Goal: Task Accomplishment & Management: Manage account settings

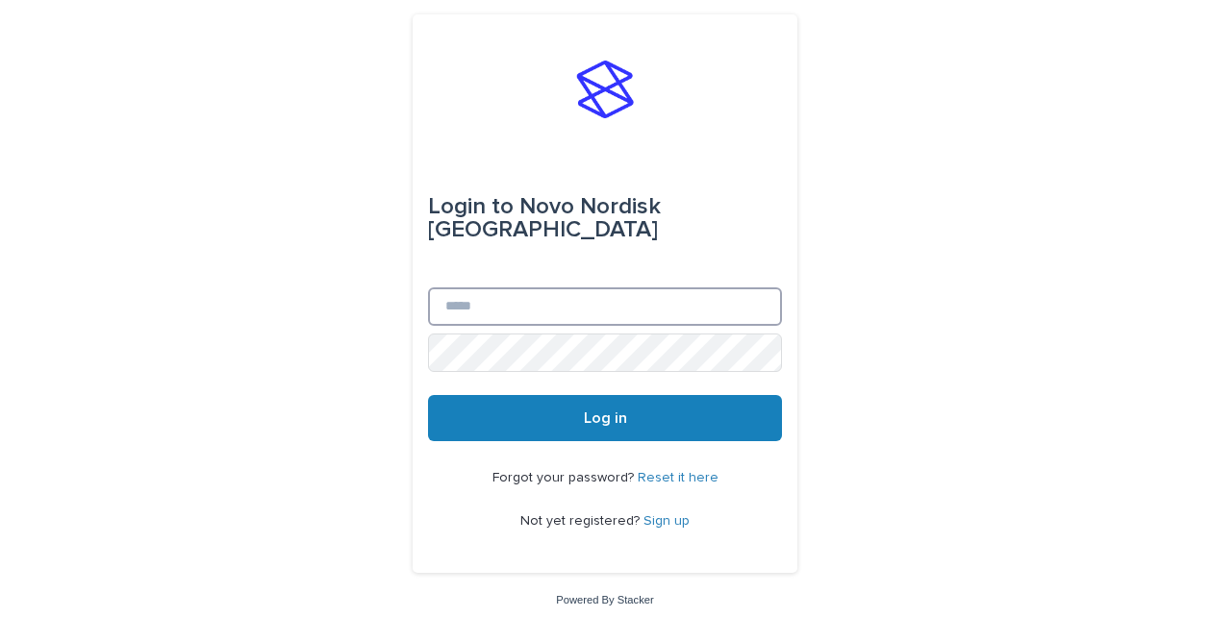
click at [653, 292] on input "Email" at bounding box center [605, 307] width 354 height 38
type input "**********"
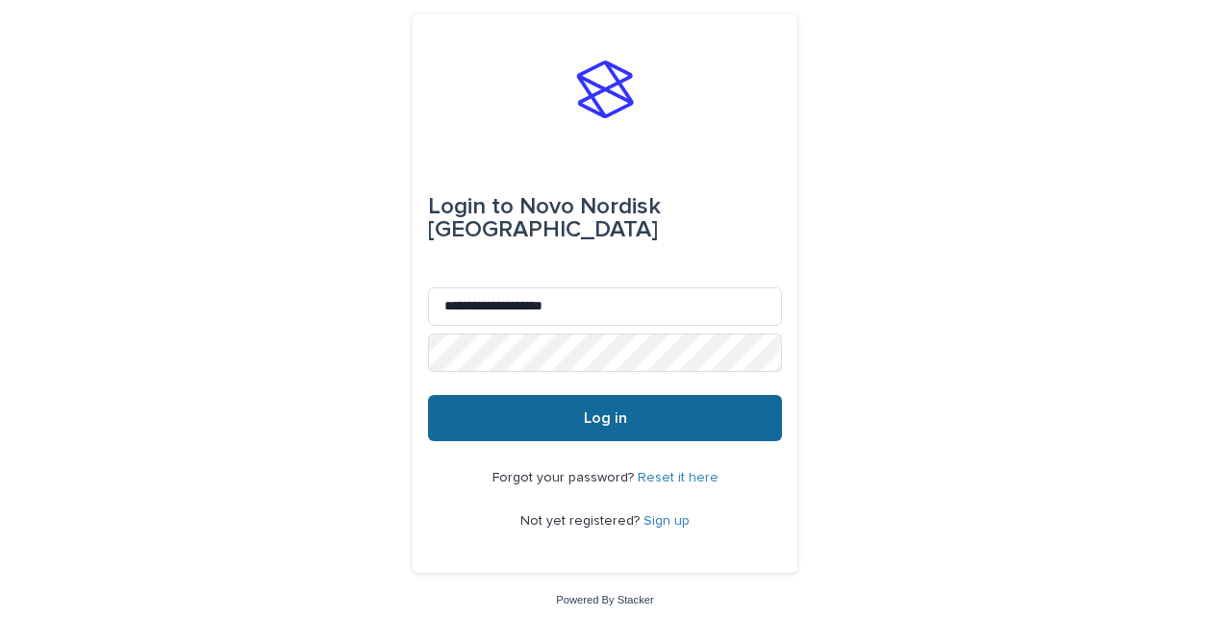
click at [552, 404] on button "Log in" at bounding box center [605, 418] width 354 height 46
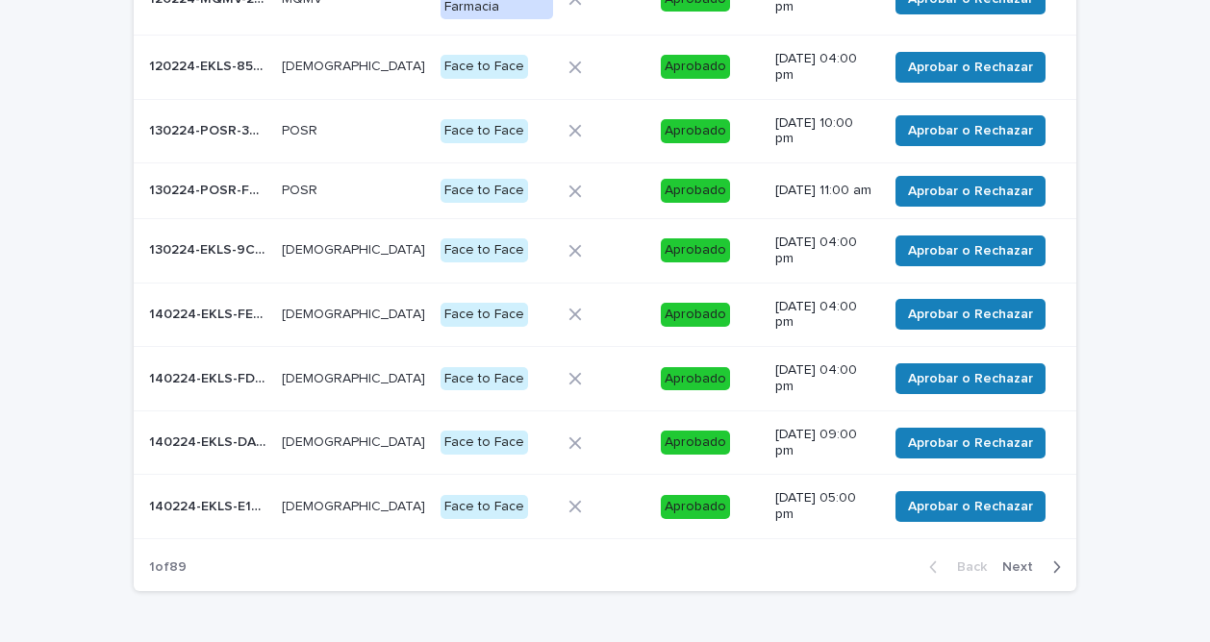
scroll to position [413, 0]
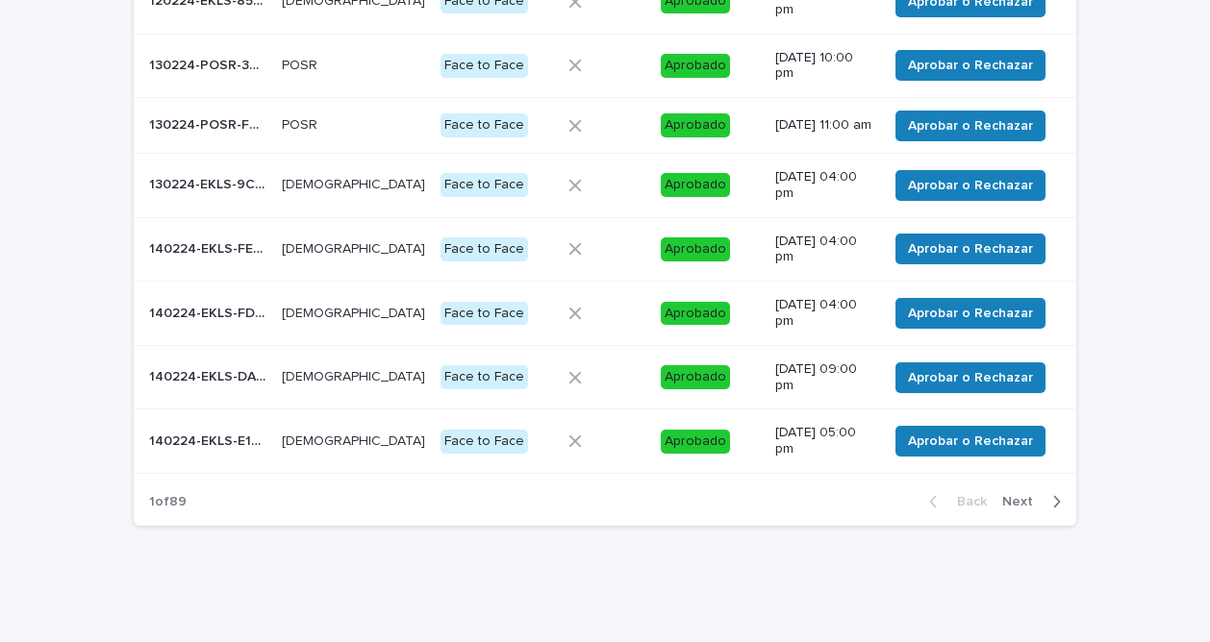
click at [1014, 505] on span "Next" at bounding box center [1023, 501] width 42 height 13
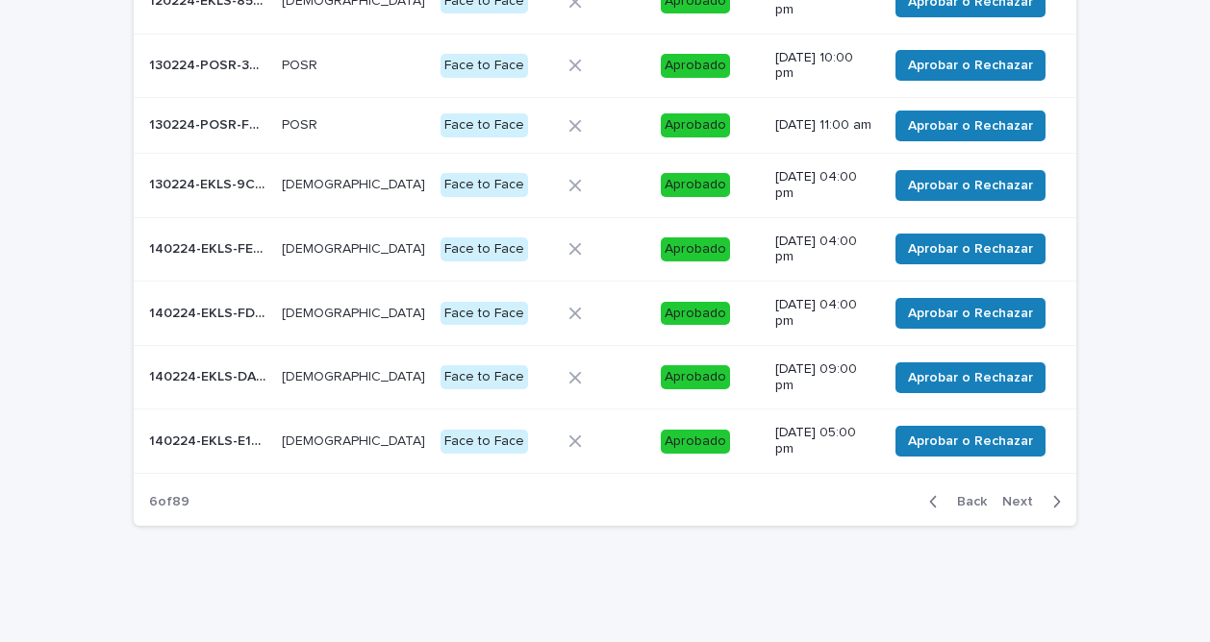
click at [1014, 505] on span "Next" at bounding box center [1023, 501] width 42 height 13
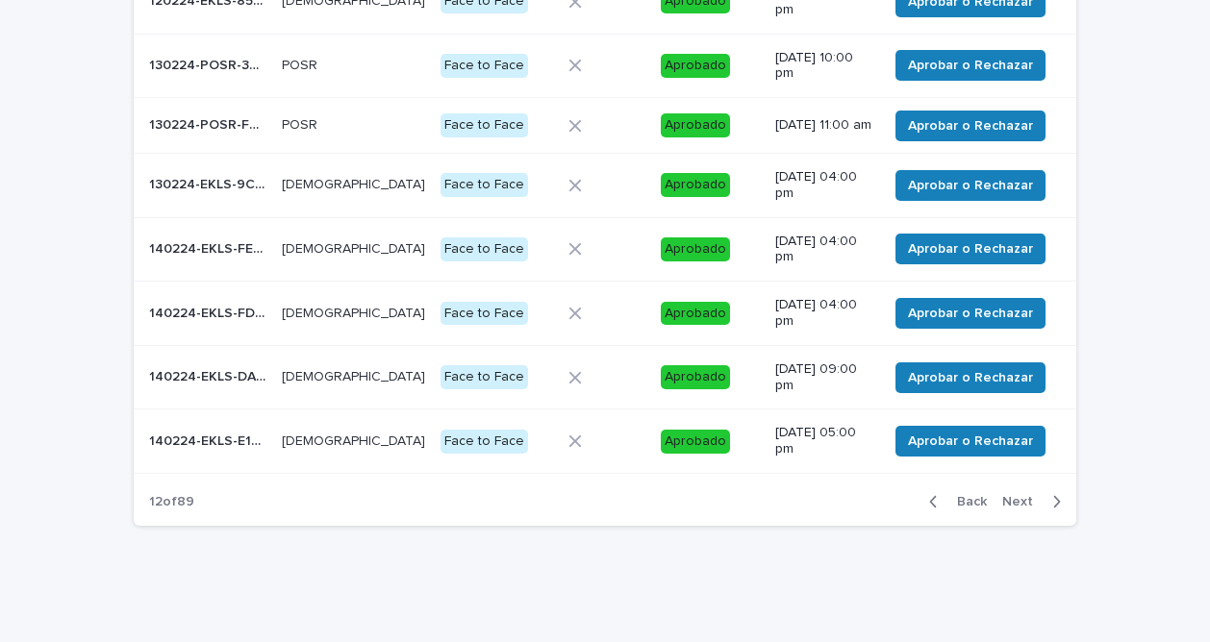
click at [1014, 505] on span "Next" at bounding box center [1023, 501] width 42 height 13
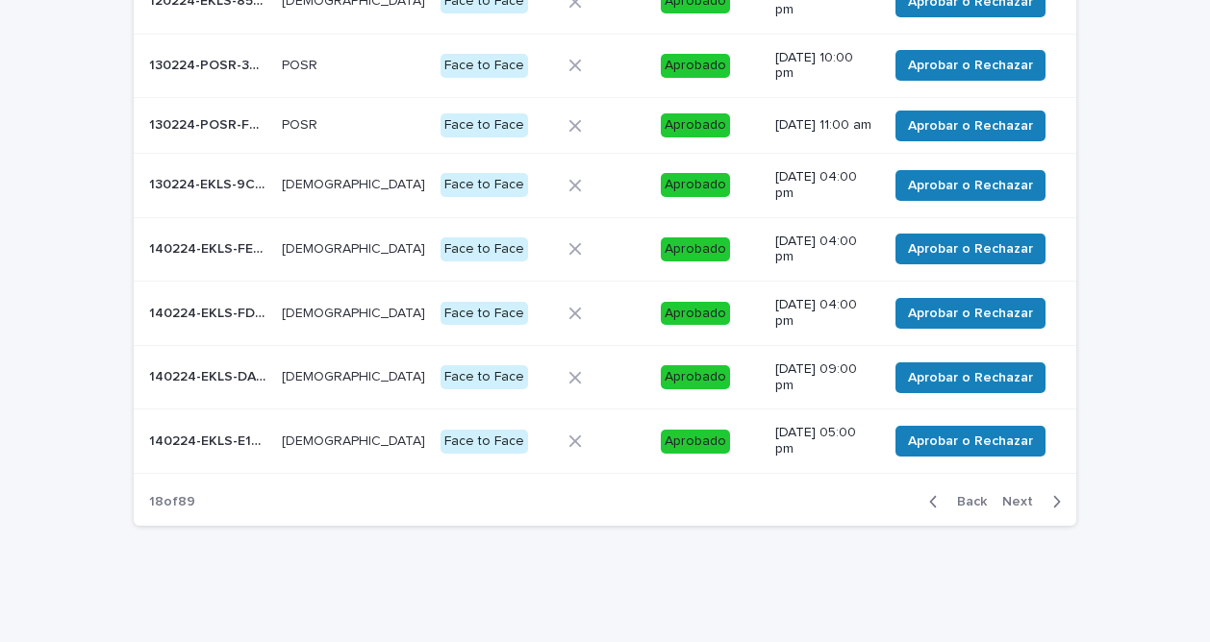
click at [1014, 505] on span "Next" at bounding box center [1023, 501] width 42 height 13
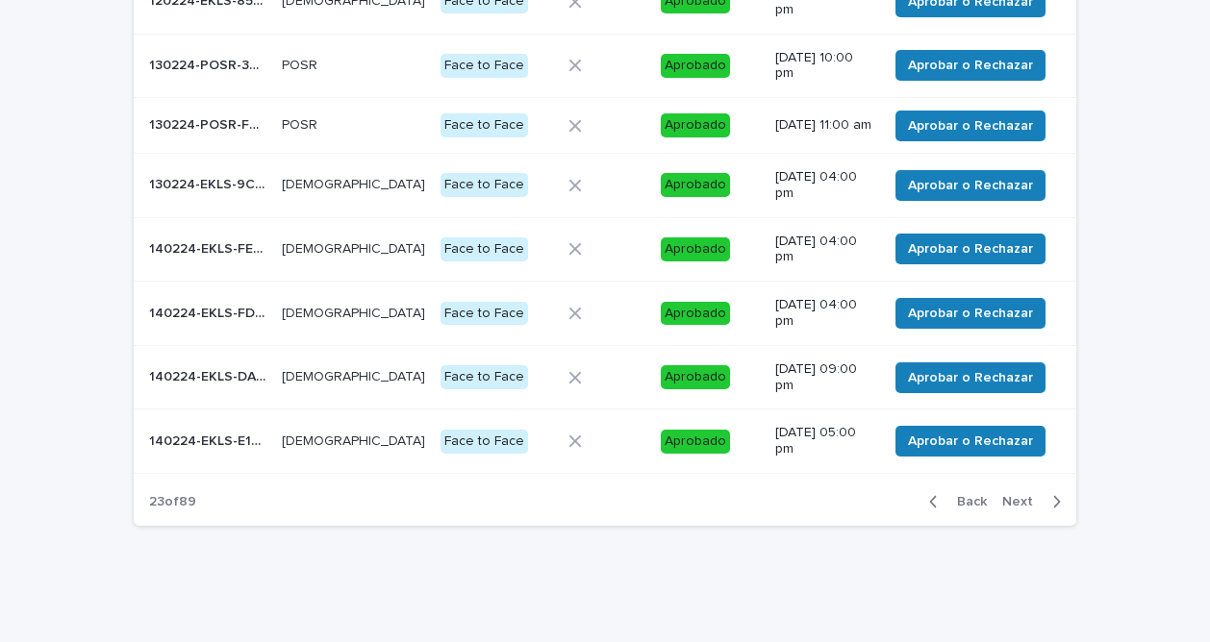
click at [1014, 505] on span "Next" at bounding box center [1023, 501] width 42 height 13
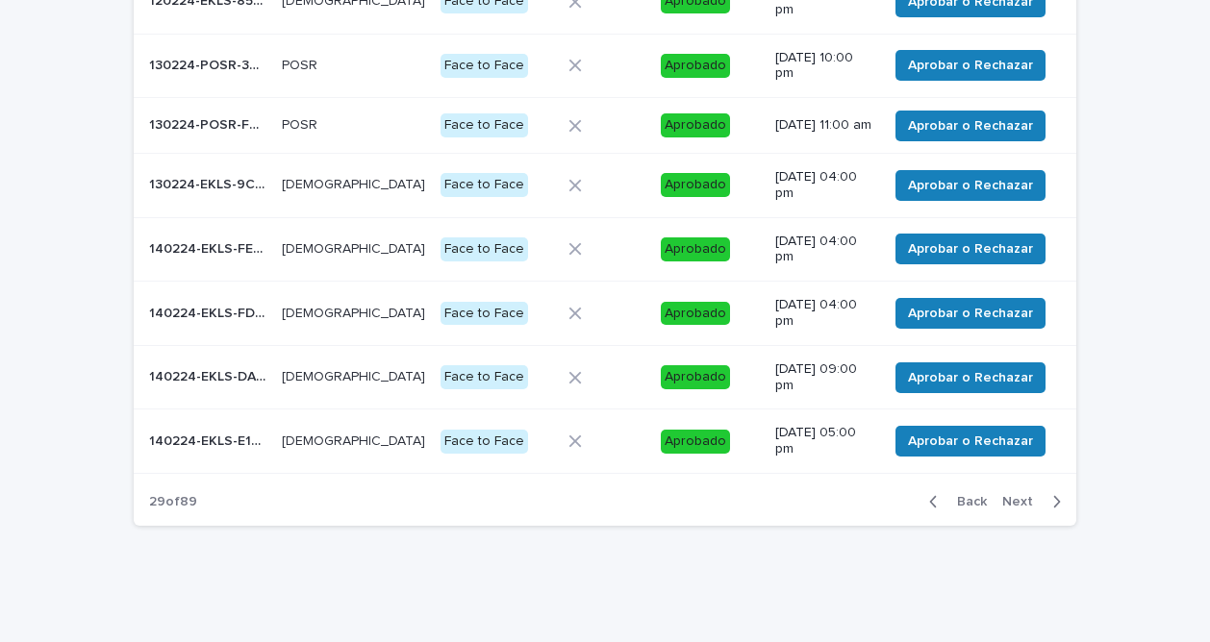
click at [1014, 505] on span "Next" at bounding box center [1023, 501] width 42 height 13
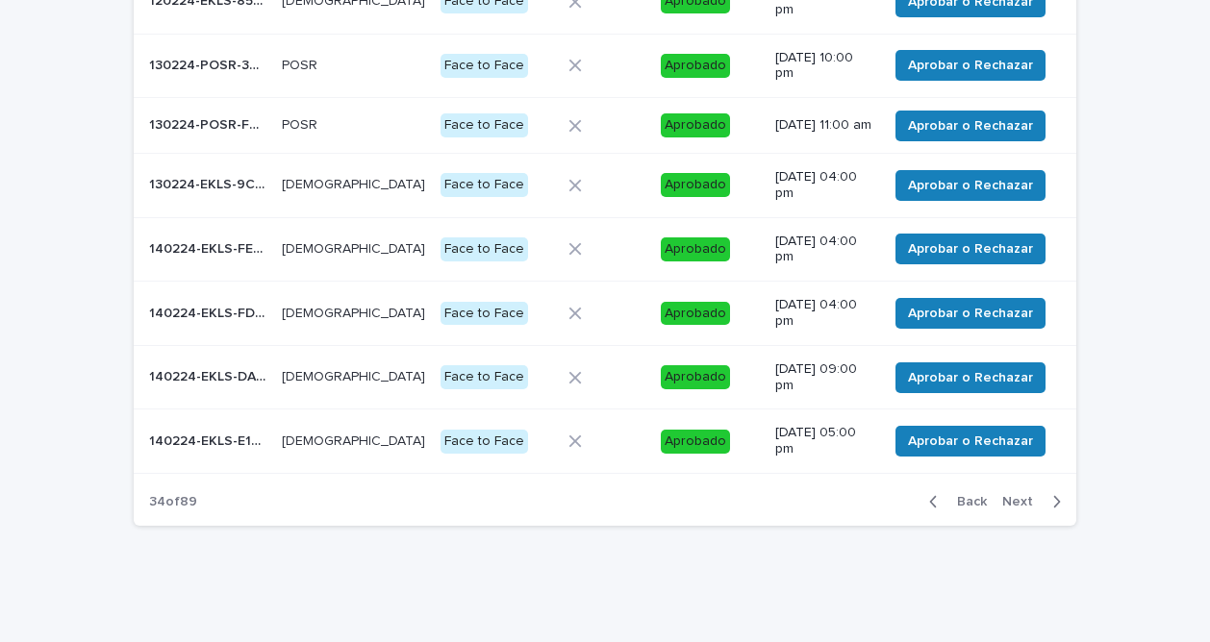
click at [1014, 505] on span "Next" at bounding box center [1023, 501] width 42 height 13
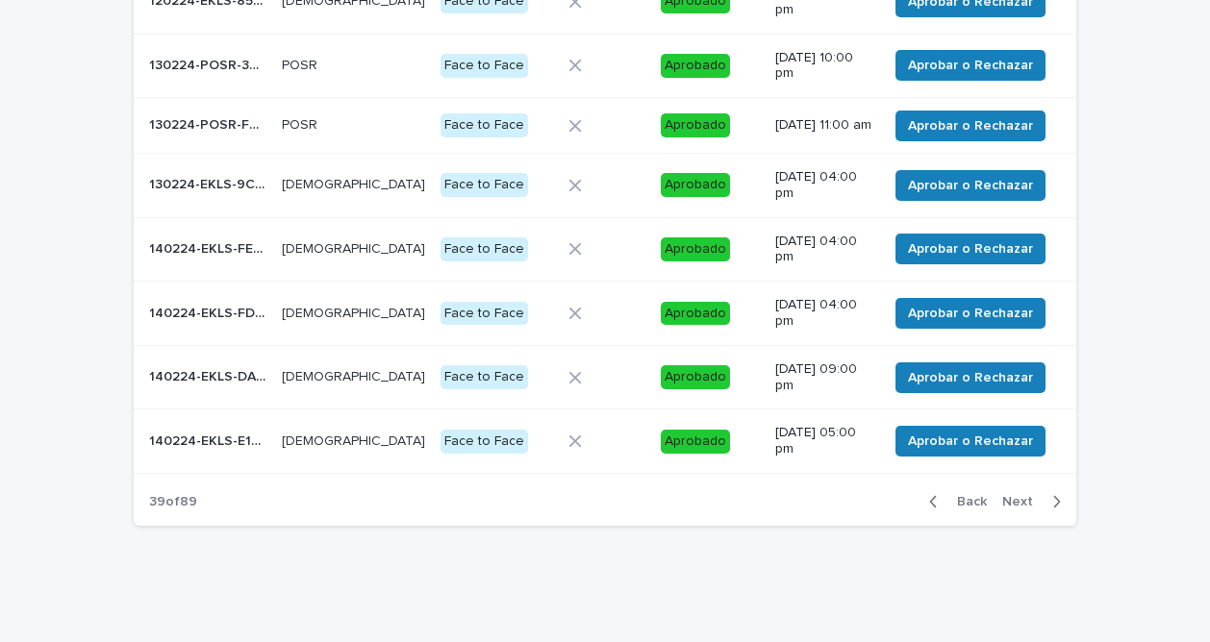
click at [1014, 505] on span "Next" at bounding box center [1023, 501] width 42 height 13
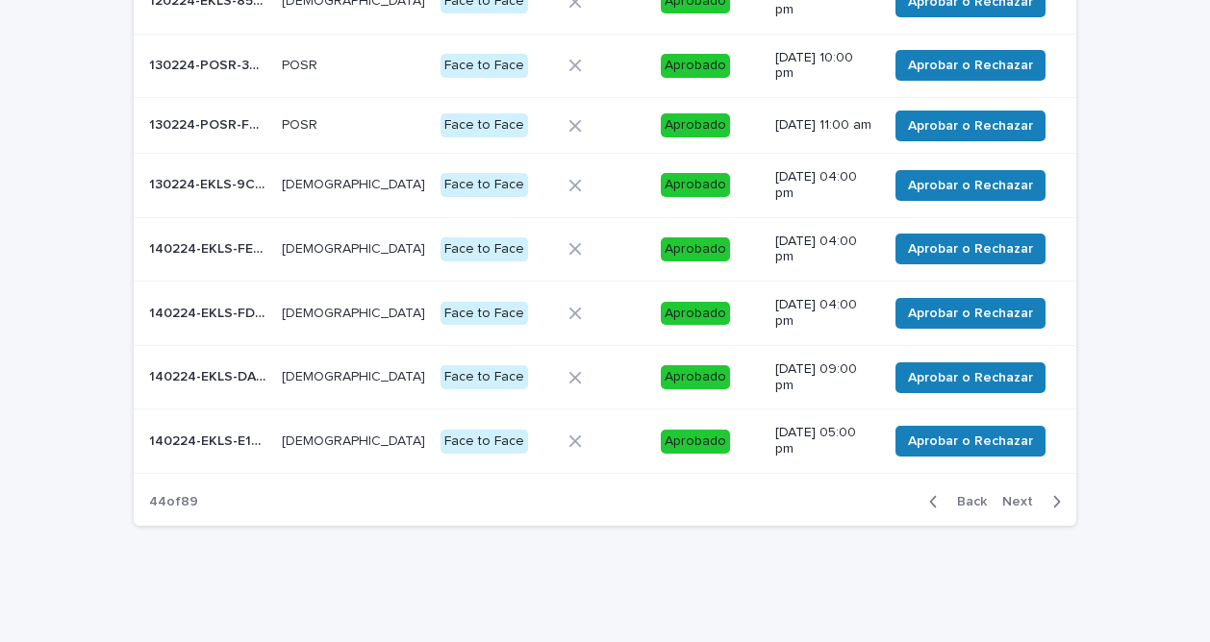
click at [1014, 505] on span "Next" at bounding box center [1023, 501] width 42 height 13
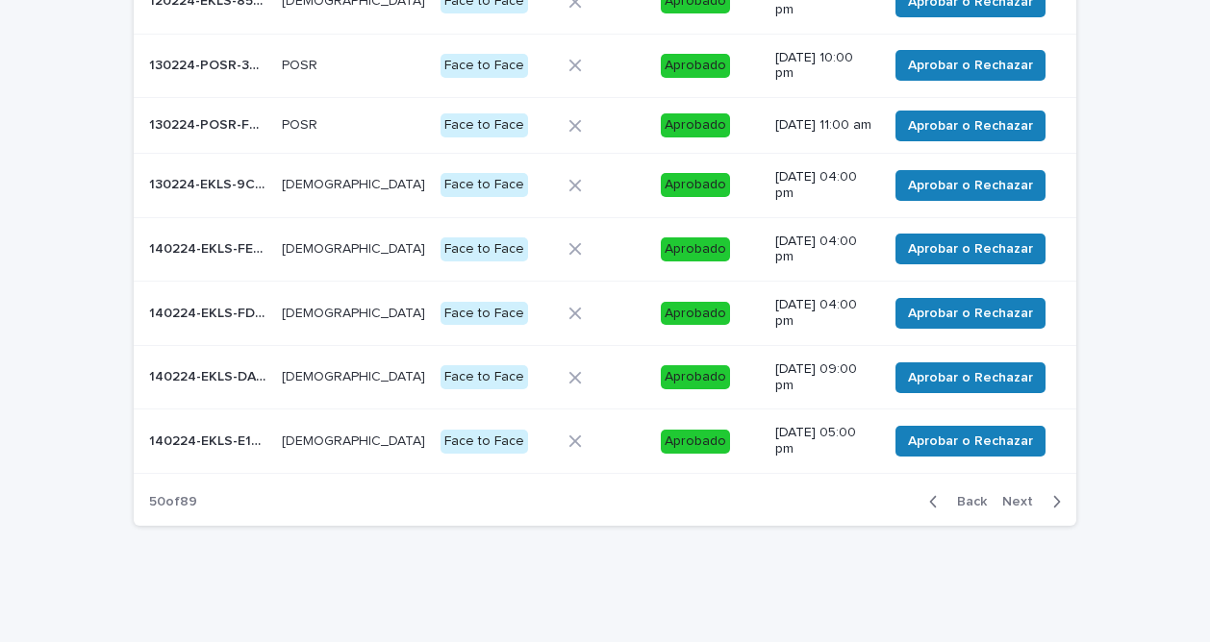
click at [1014, 505] on span "Next" at bounding box center [1023, 501] width 42 height 13
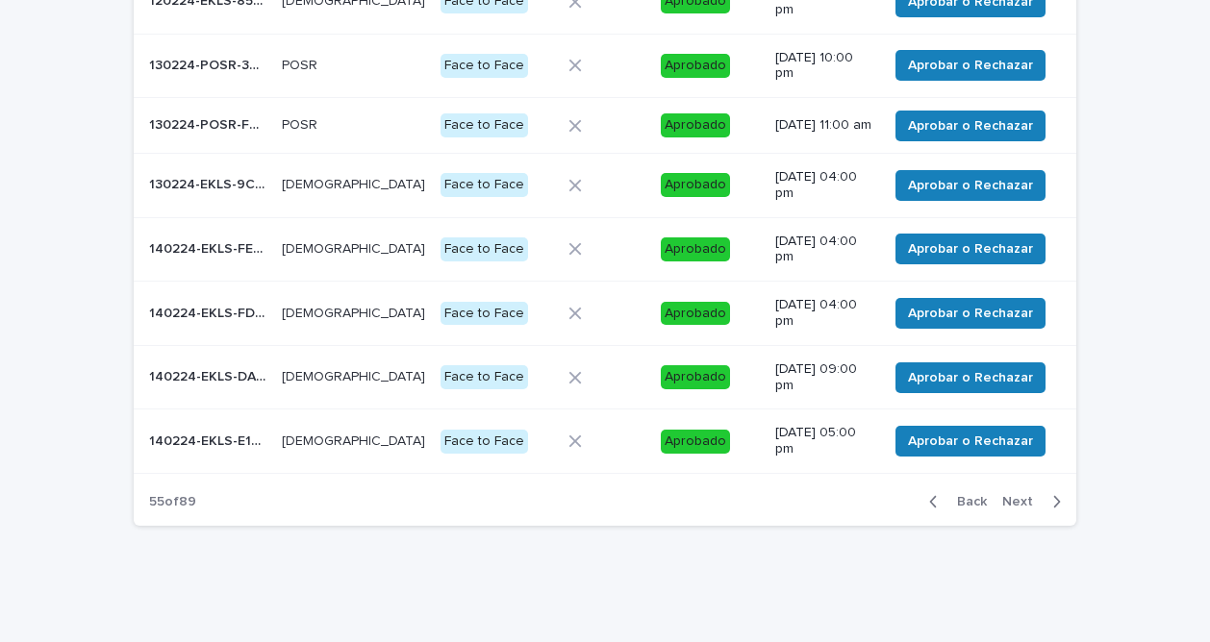
click at [1014, 505] on span "Next" at bounding box center [1023, 501] width 42 height 13
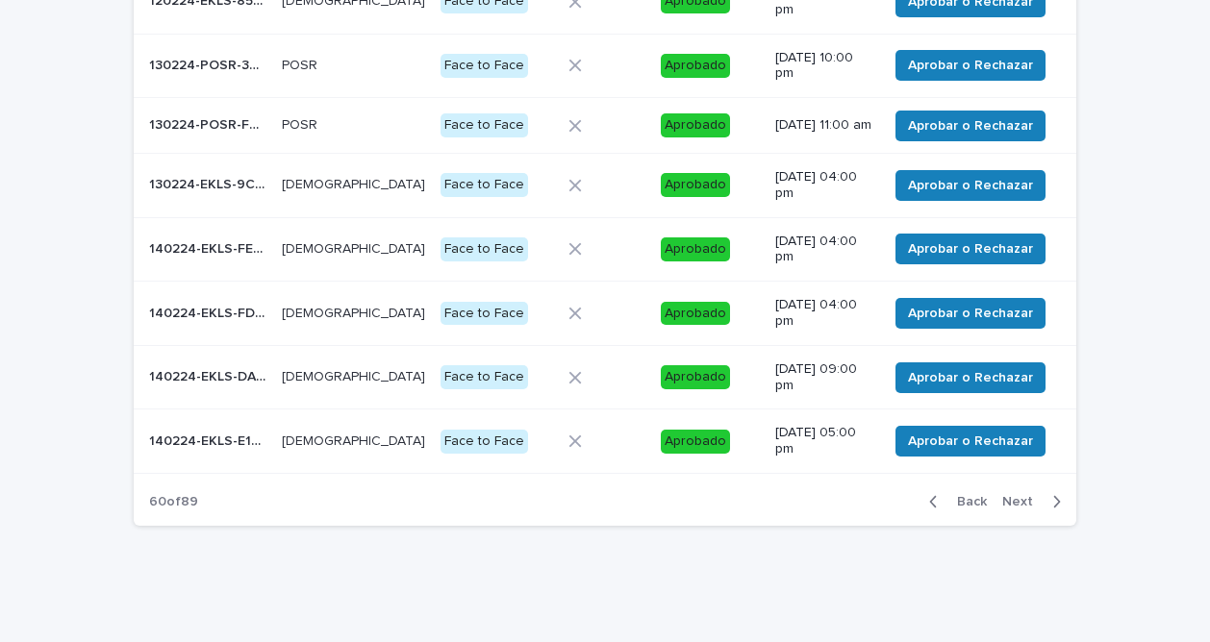
click at [1014, 505] on span "Next" at bounding box center [1023, 501] width 42 height 13
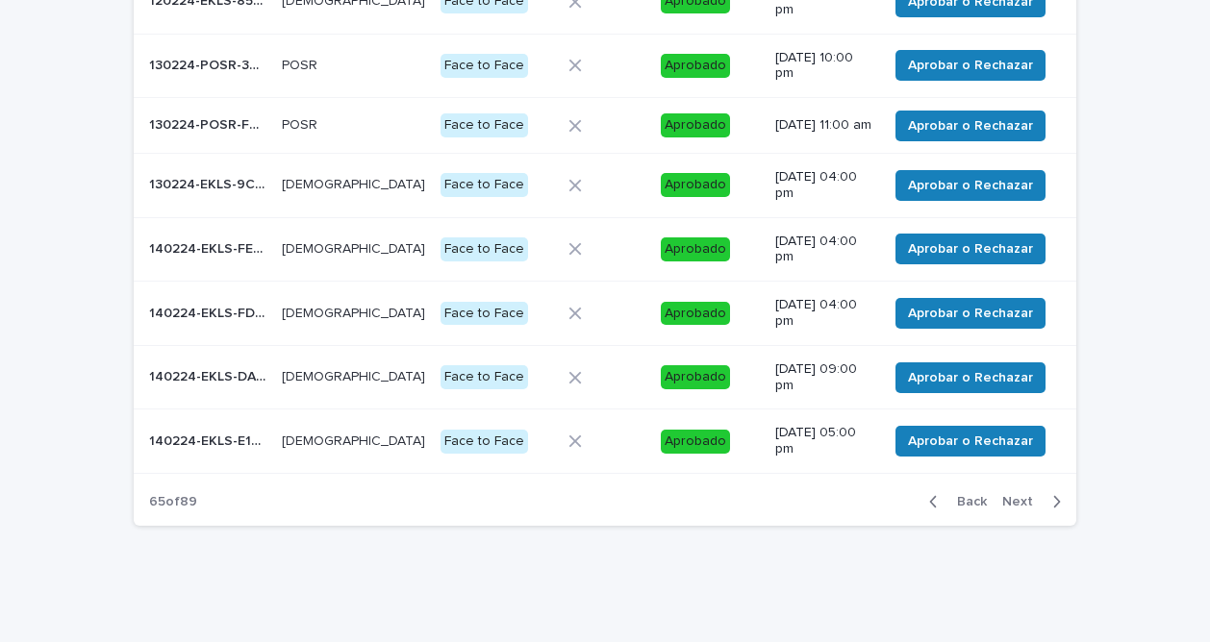
click at [1014, 505] on span "Next" at bounding box center [1023, 501] width 42 height 13
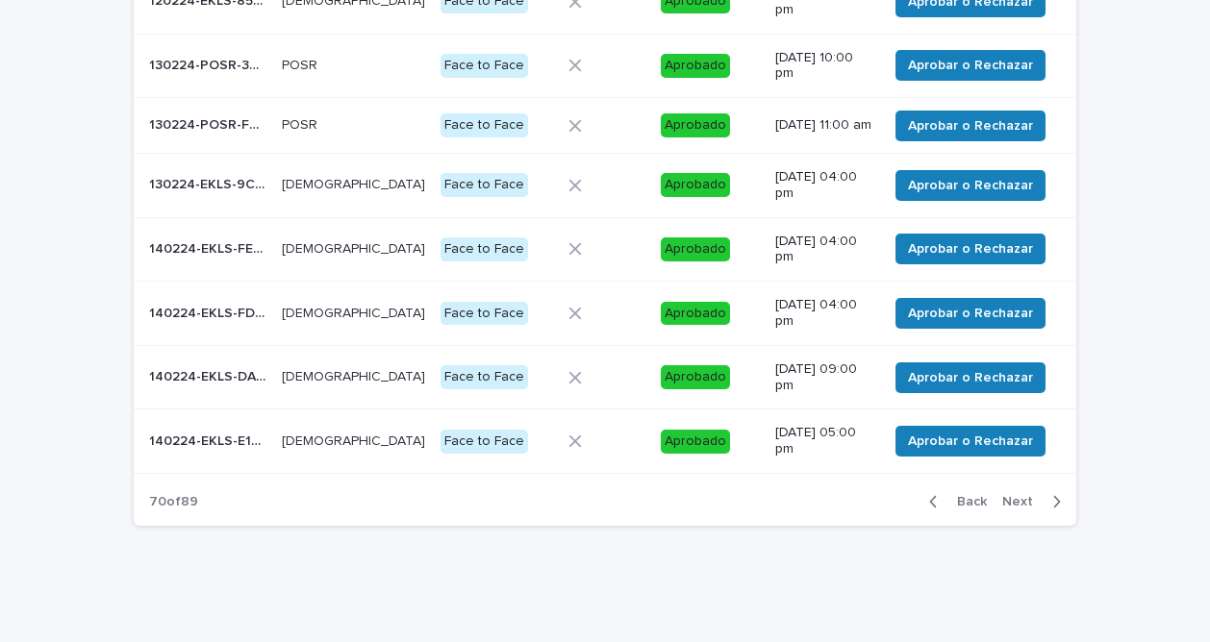
click at [1014, 505] on span "Next" at bounding box center [1023, 501] width 42 height 13
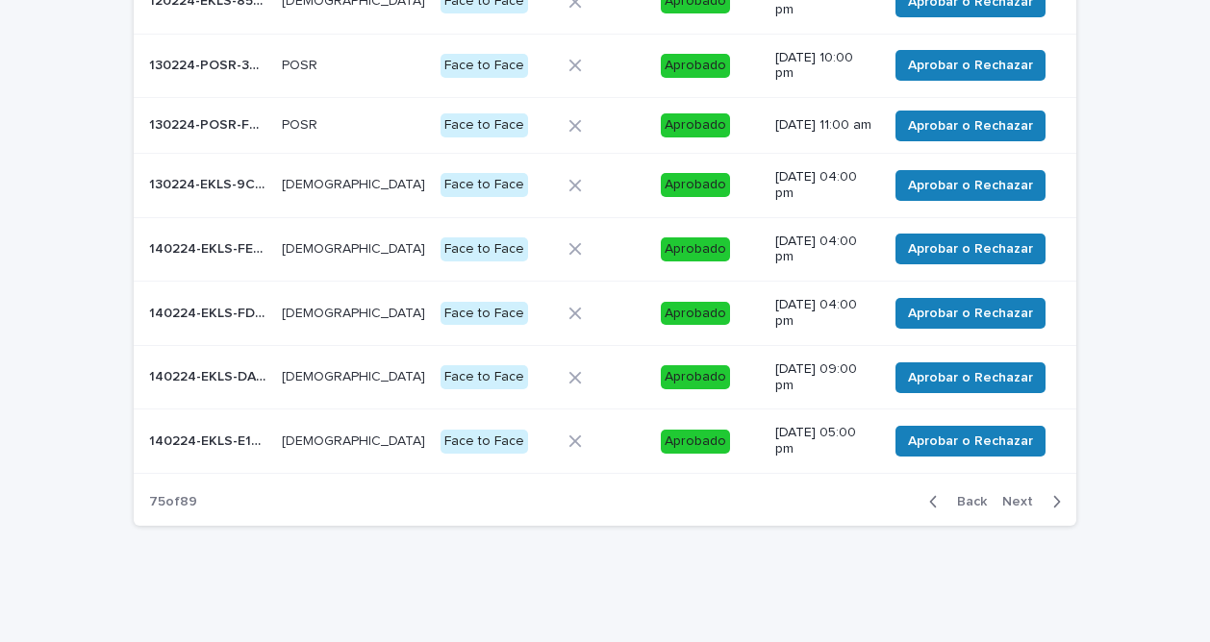
click at [1014, 505] on span "Next" at bounding box center [1023, 501] width 42 height 13
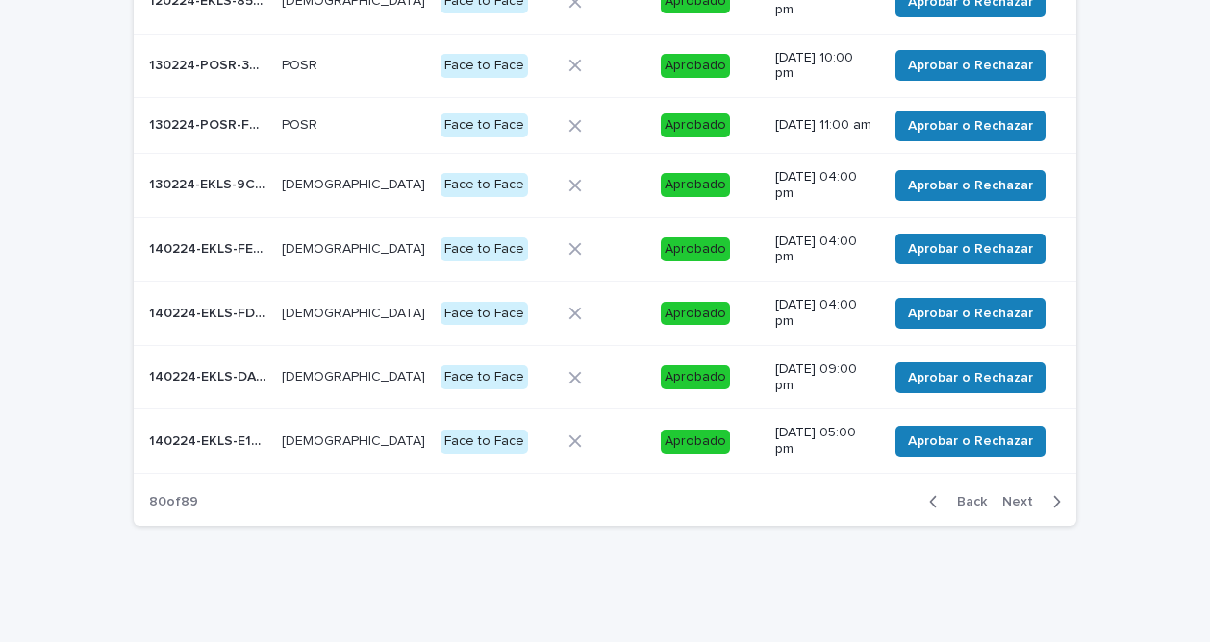
click at [1014, 505] on span "Next" at bounding box center [1023, 501] width 42 height 13
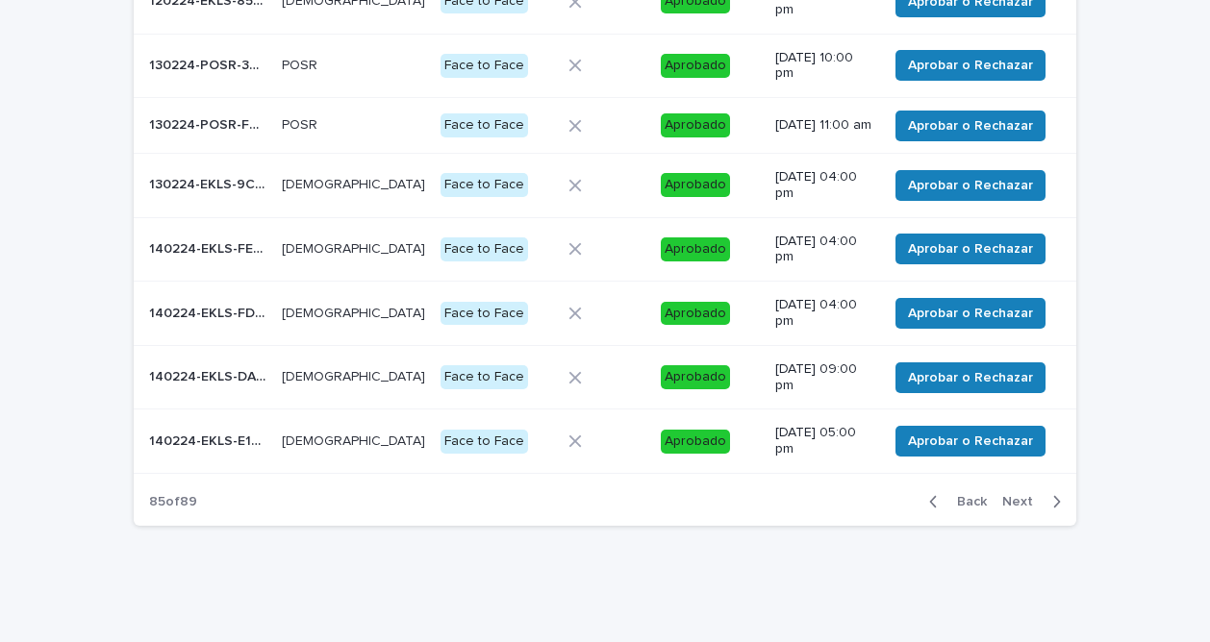
click at [1014, 505] on span "Next" at bounding box center [1023, 501] width 42 height 13
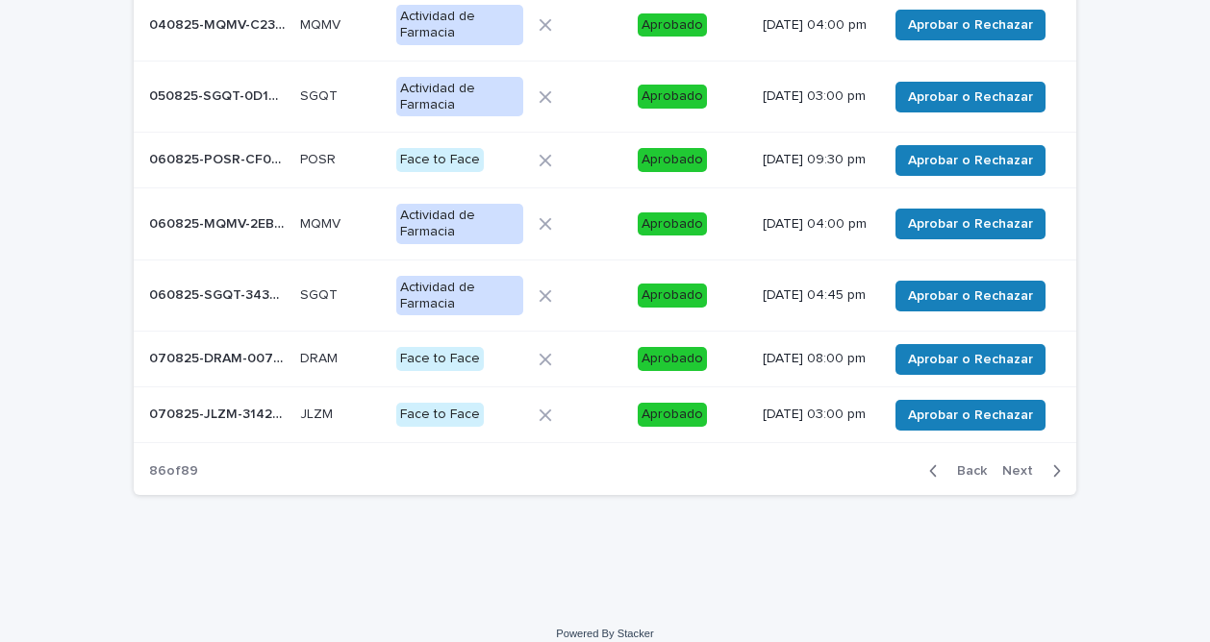
click at [1013, 478] on span "Next" at bounding box center [1023, 470] width 42 height 13
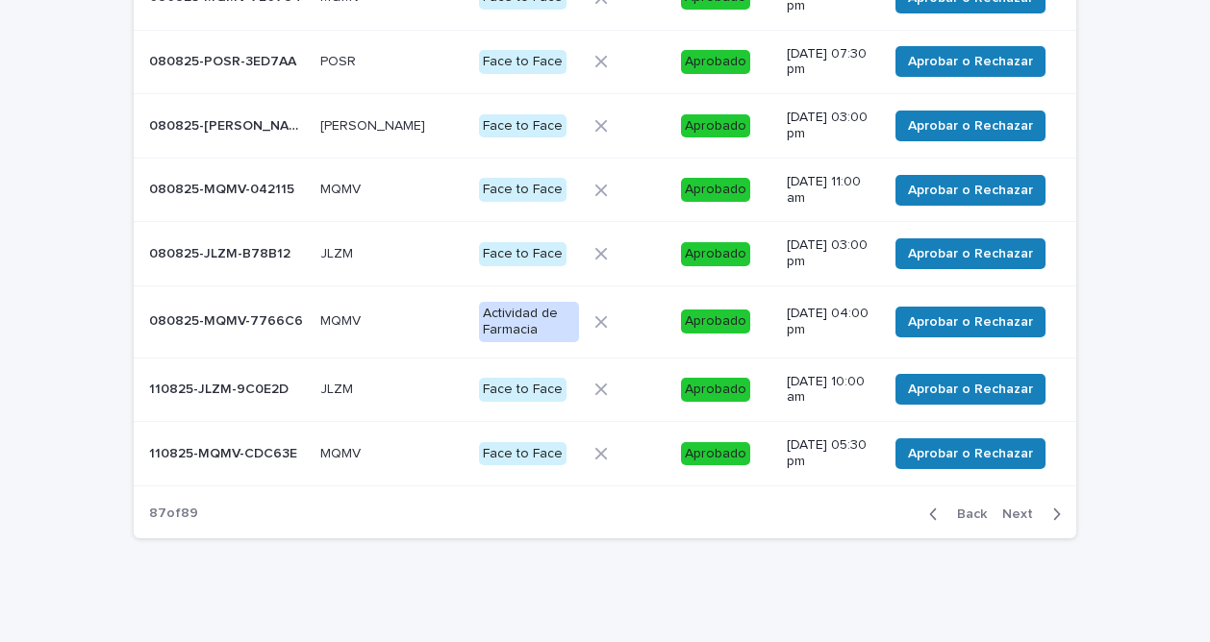
click at [1008, 508] on span "Next" at bounding box center [1023, 514] width 42 height 13
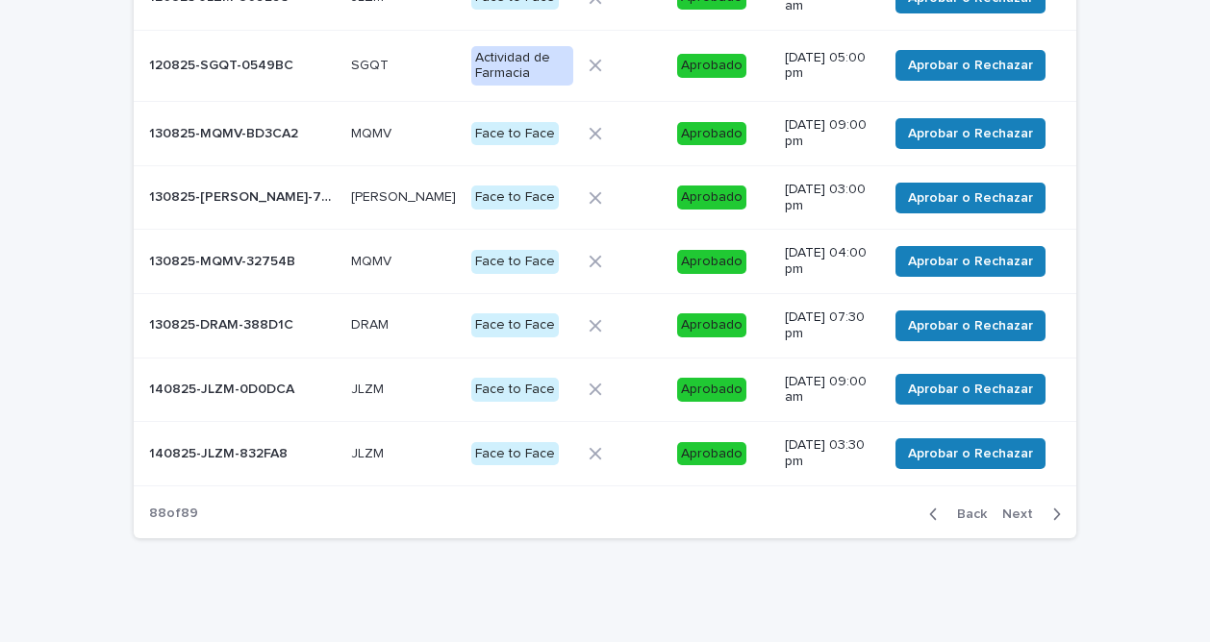
scroll to position [413, 0]
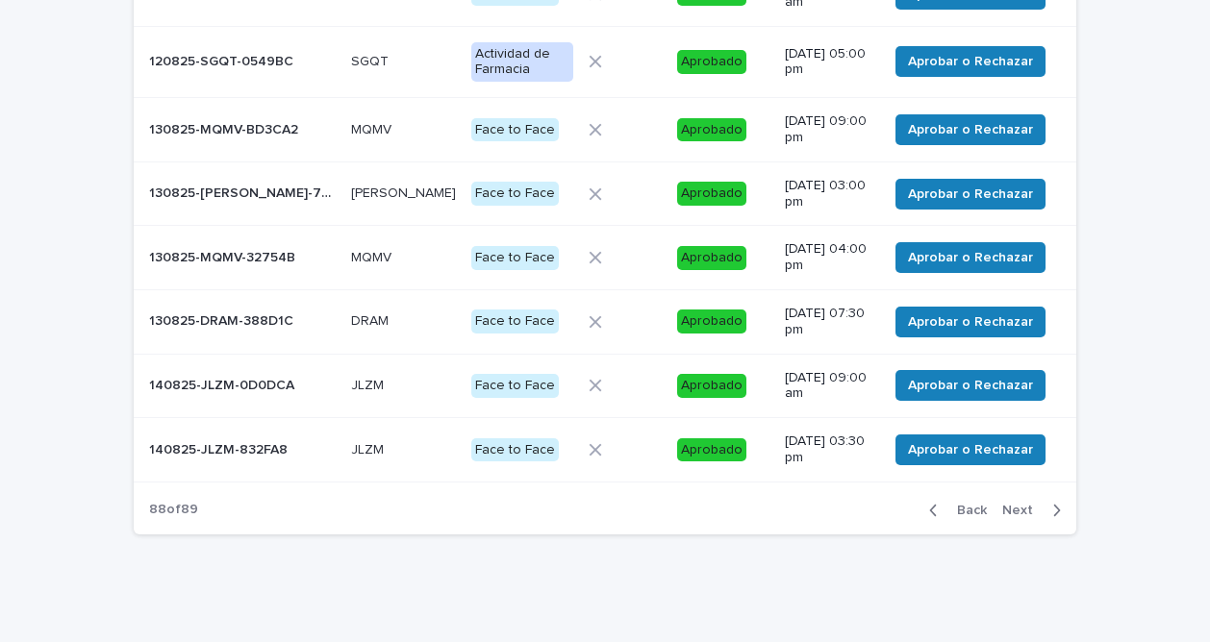
click at [1009, 509] on span "Next" at bounding box center [1023, 510] width 42 height 13
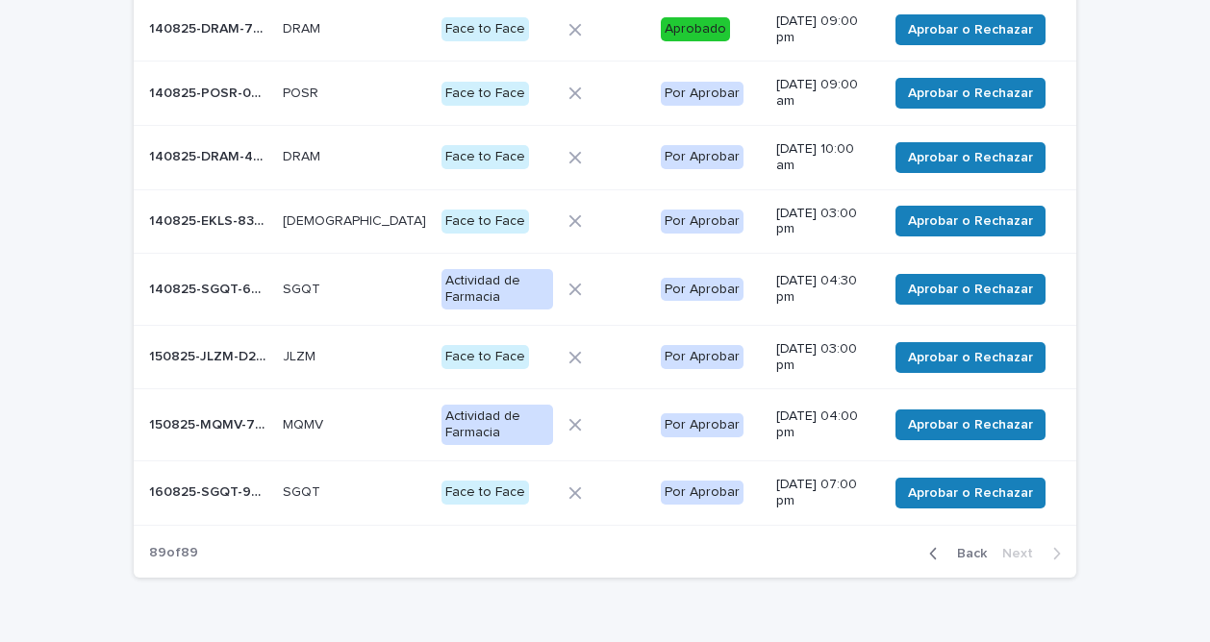
scroll to position [225, 0]
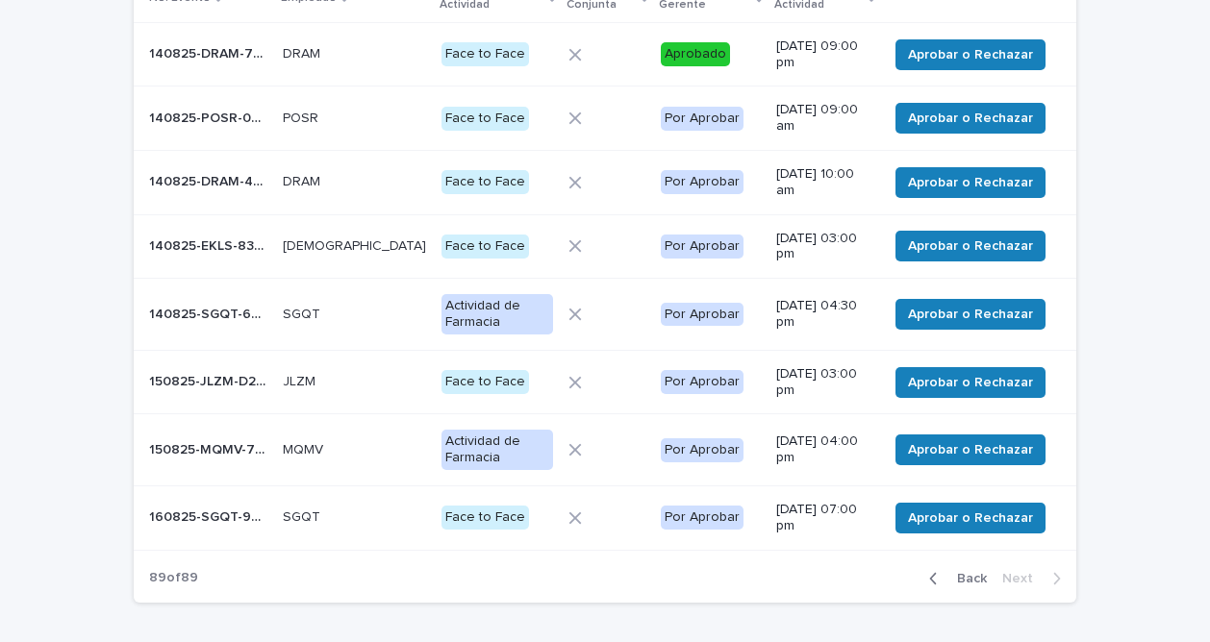
click at [242, 111] on p "140825-POSR-0AF3E3" at bounding box center [210, 117] width 122 height 20
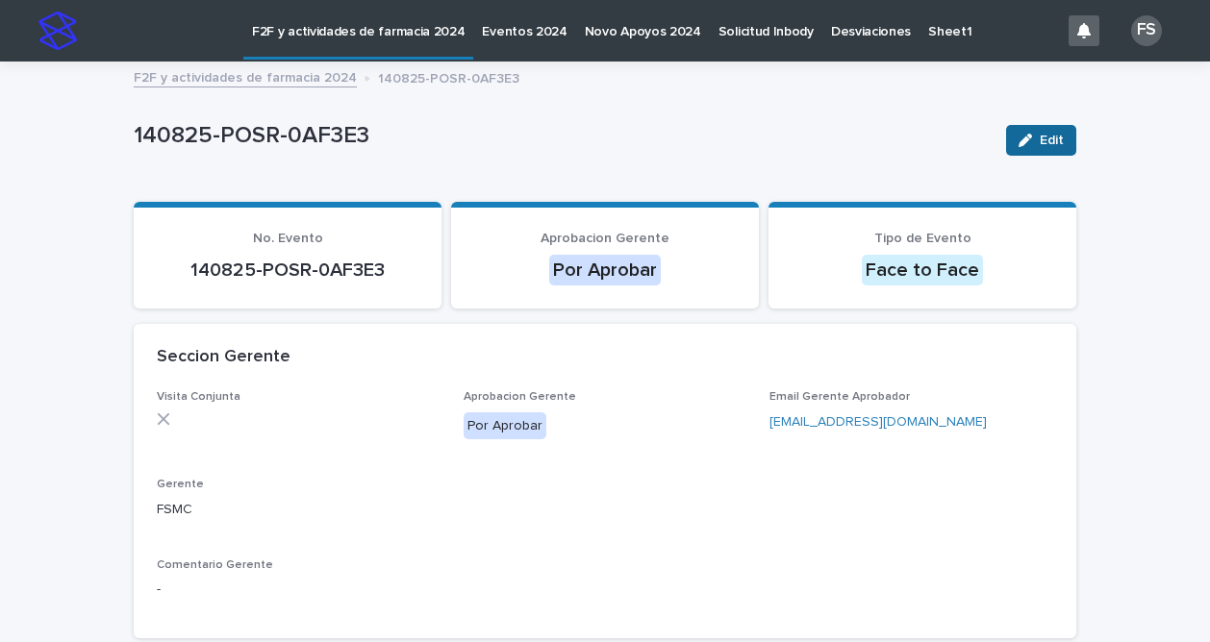
click at [1047, 139] on span "Edit" at bounding box center [1051, 140] width 24 height 13
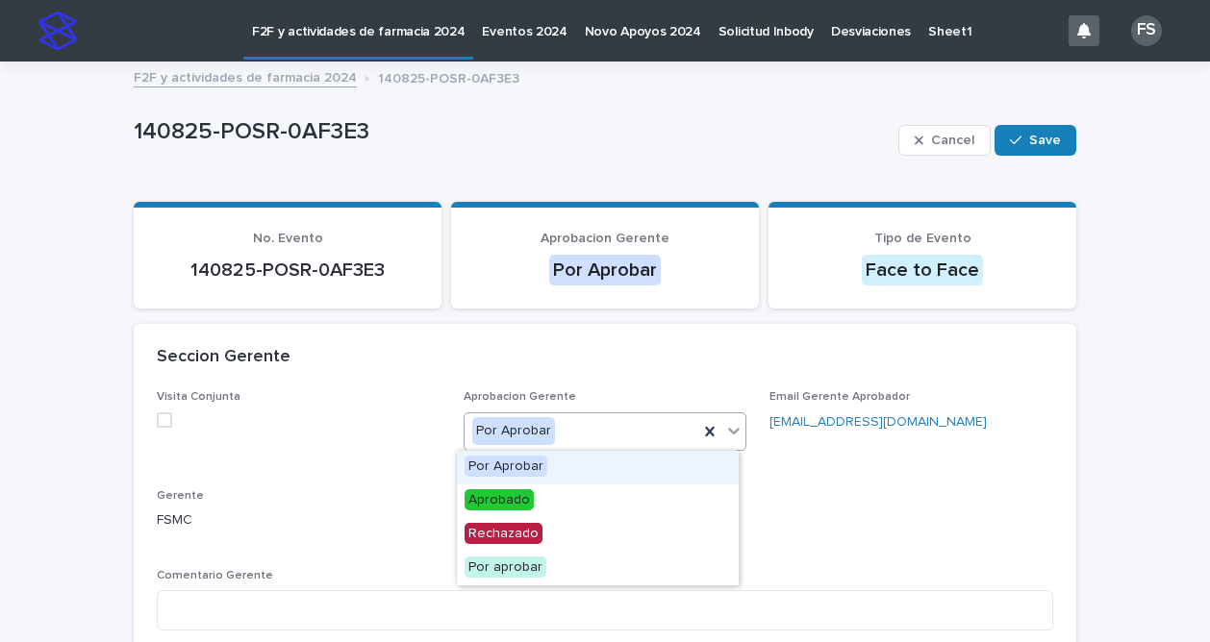
click at [727, 434] on icon at bounding box center [733, 430] width 19 height 19
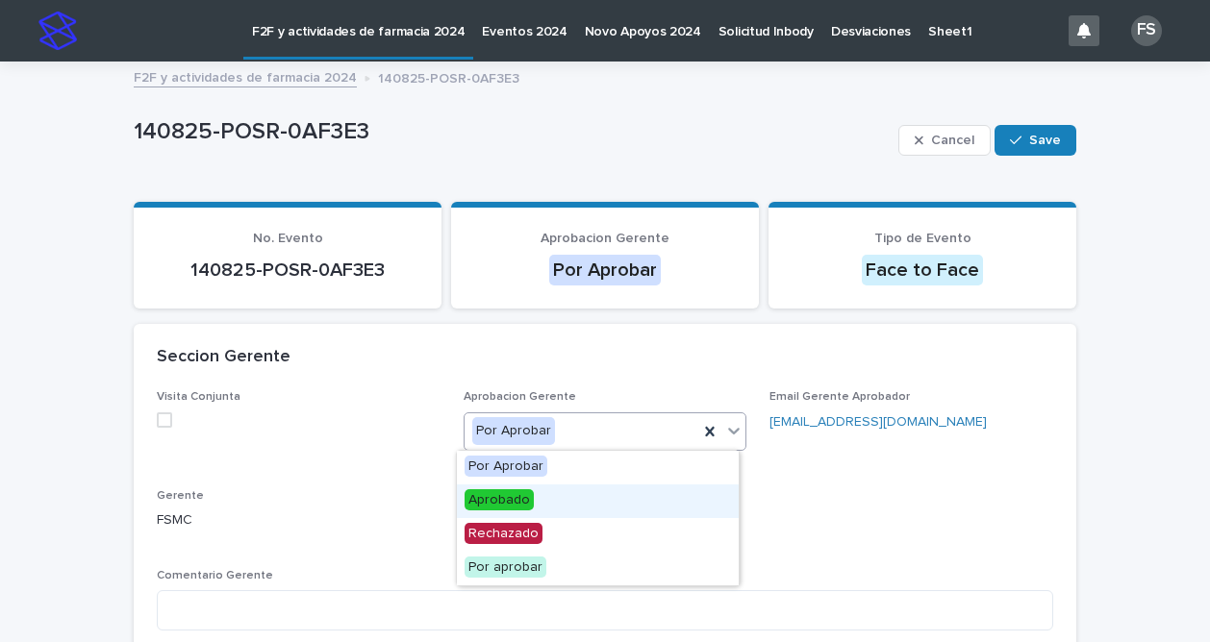
click at [510, 496] on span "Aprobado" at bounding box center [498, 499] width 69 height 21
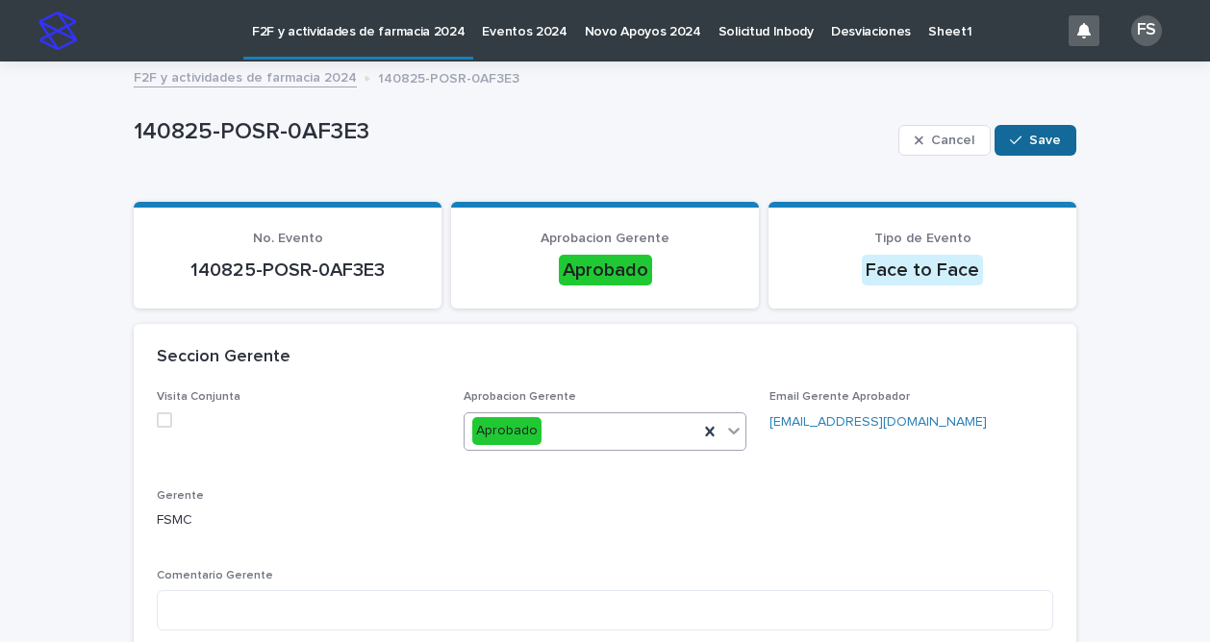
click at [1010, 138] on icon "button" at bounding box center [1016, 140] width 12 height 13
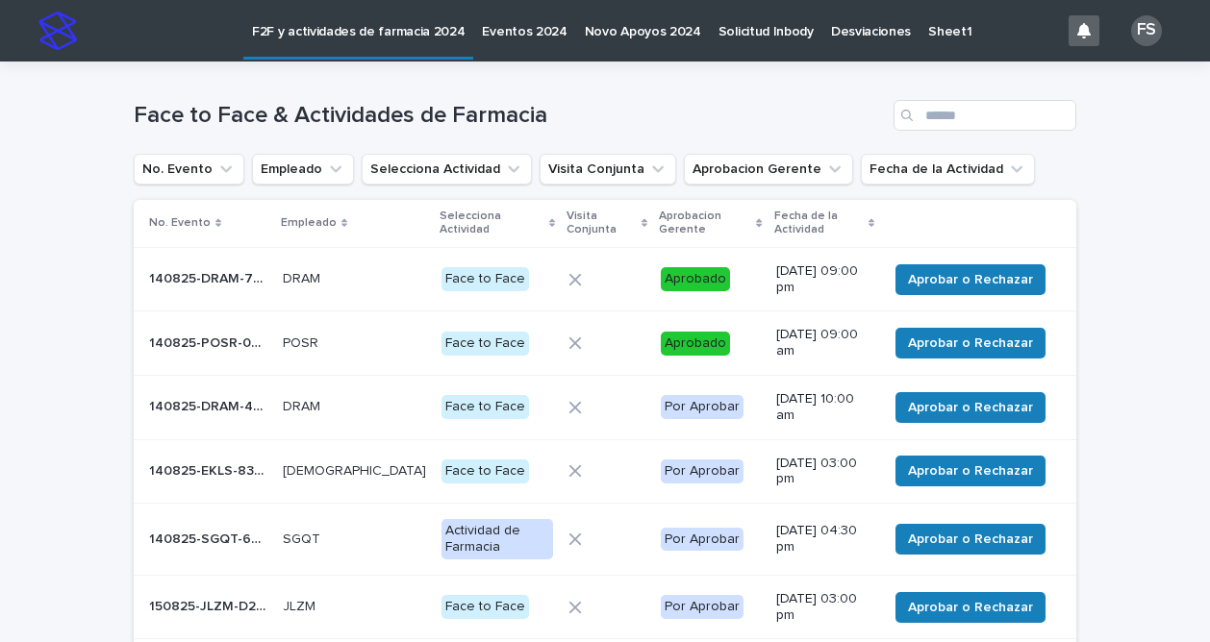
click at [198, 405] on p "140825-DRAM-4A3956" at bounding box center [210, 405] width 122 height 20
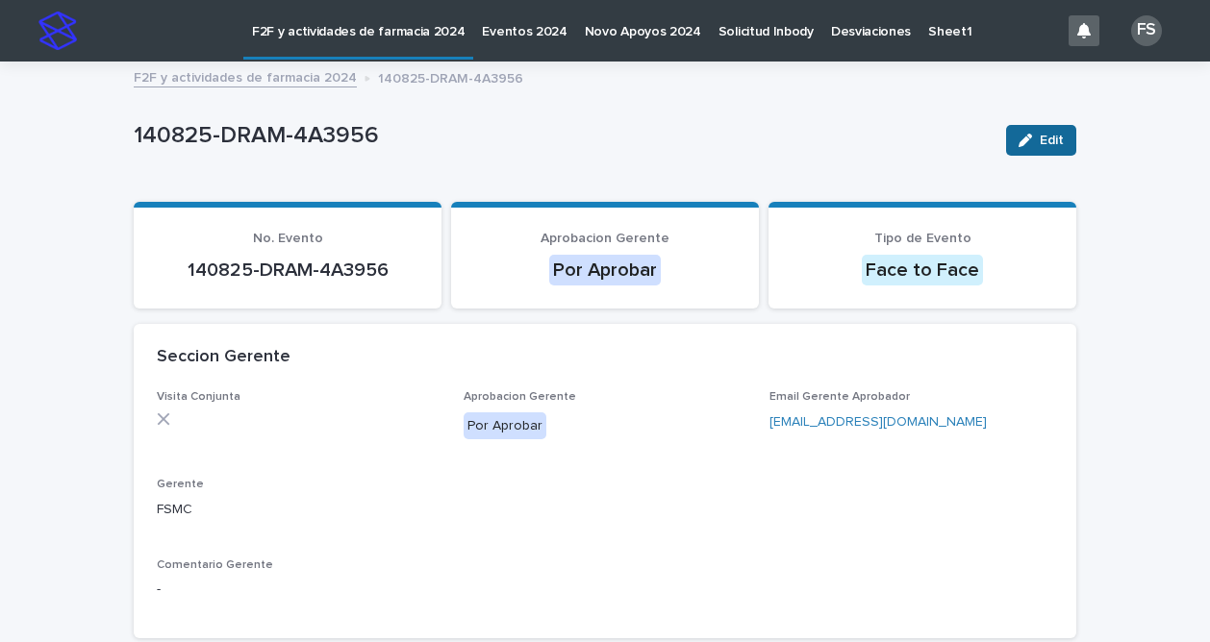
click at [1058, 136] on button "Edit" at bounding box center [1041, 140] width 70 height 31
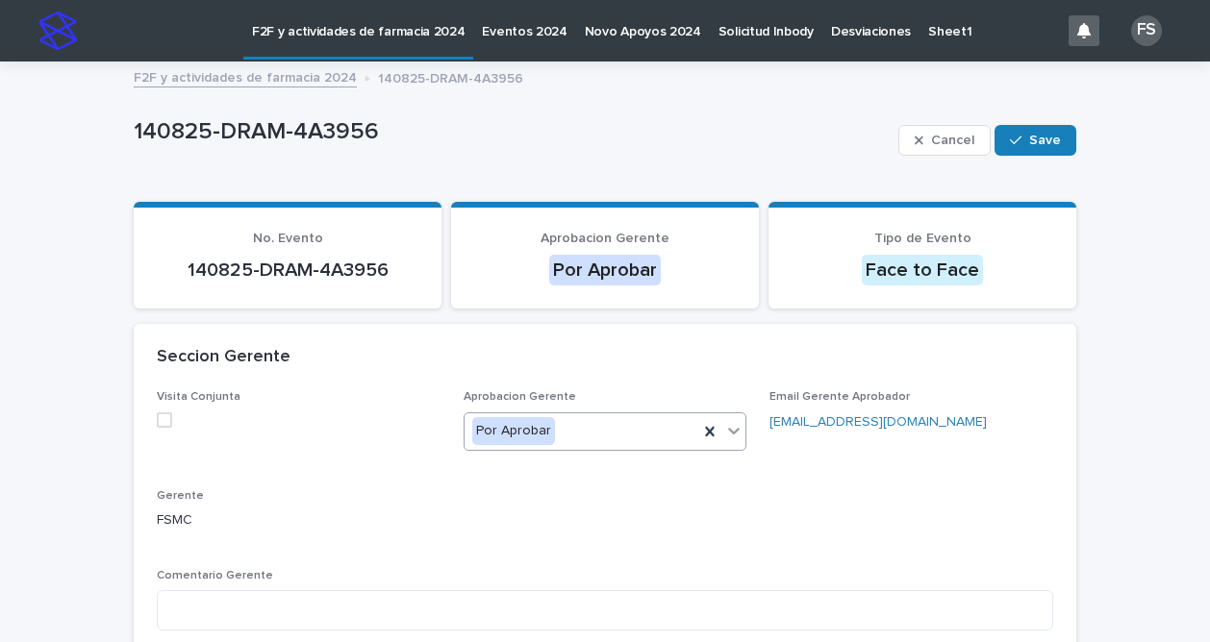
click at [729, 434] on icon at bounding box center [733, 430] width 19 height 19
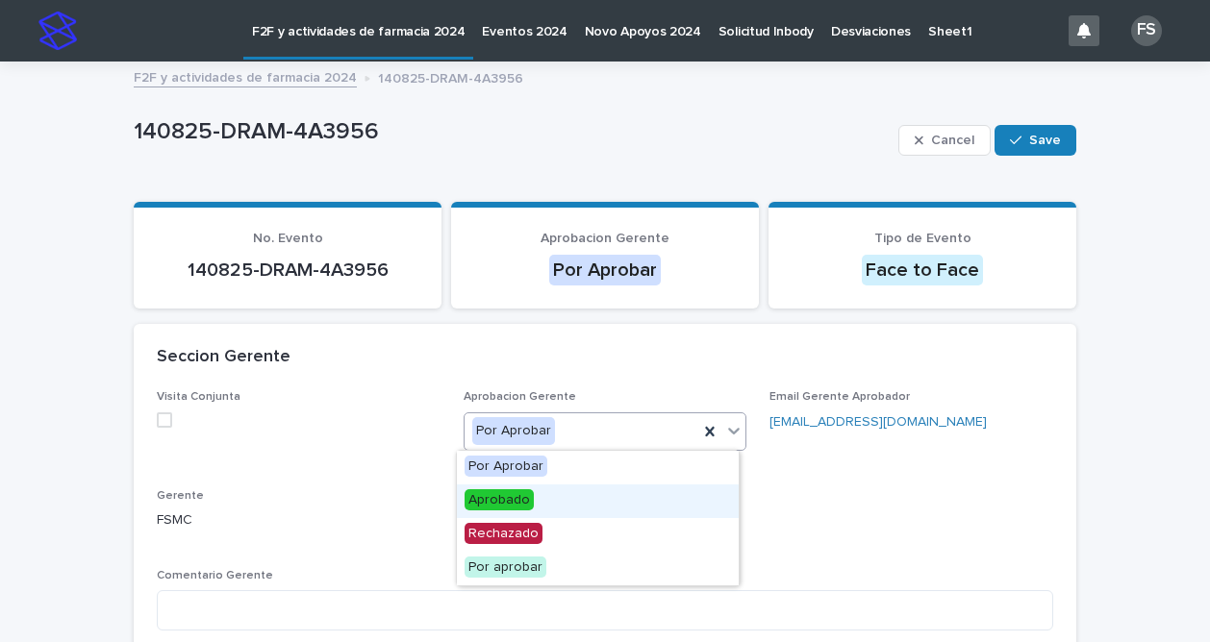
click at [477, 504] on span "Aprobado" at bounding box center [498, 499] width 69 height 21
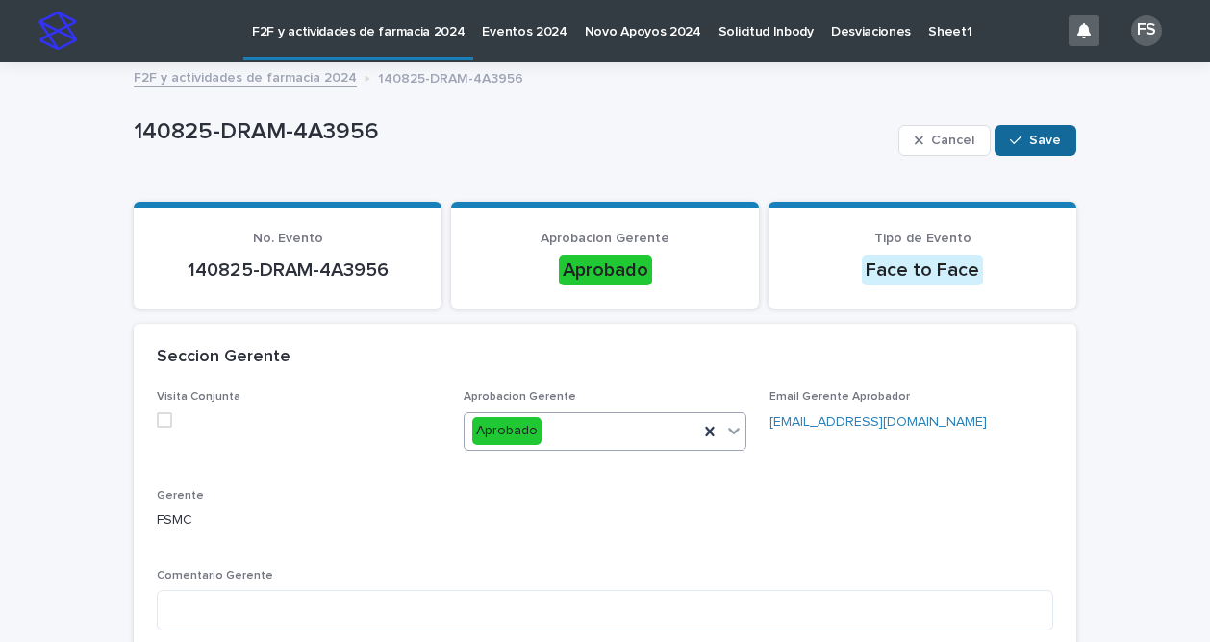
click at [1031, 140] on span "Save" at bounding box center [1045, 140] width 32 height 13
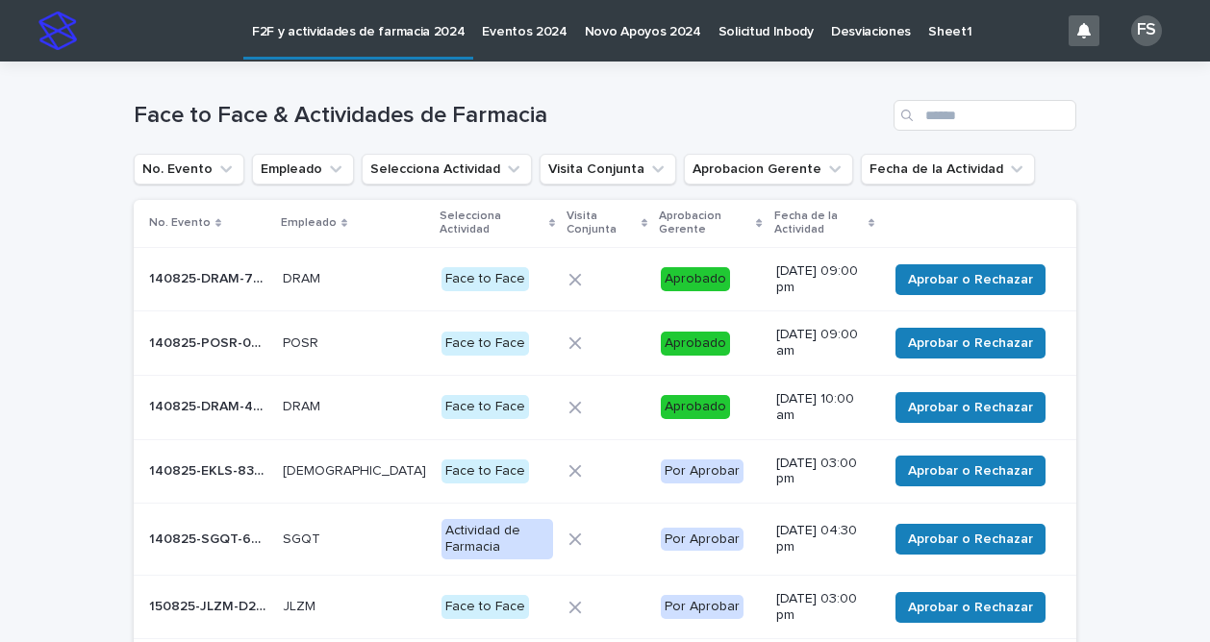
click at [221, 464] on p "140825-EKLS-8308BF" at bounding box center [210, 470] width 122 height 20
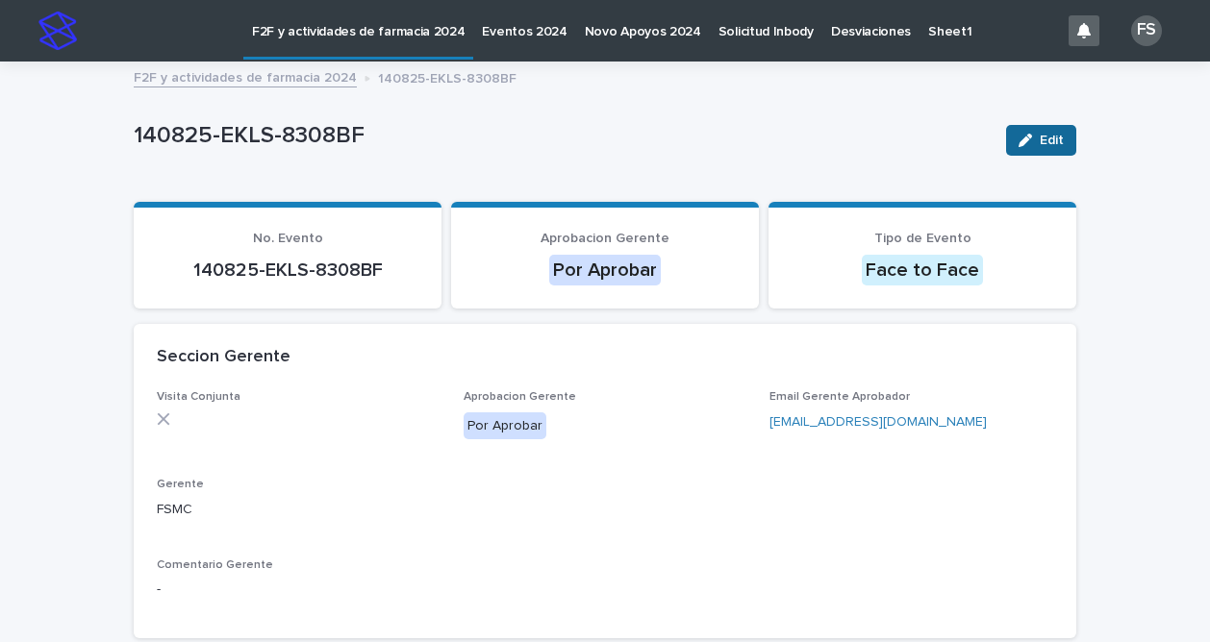
click at [1055, 130] on button "Edit" at bounding box center [1041, 140] width 70 height 31
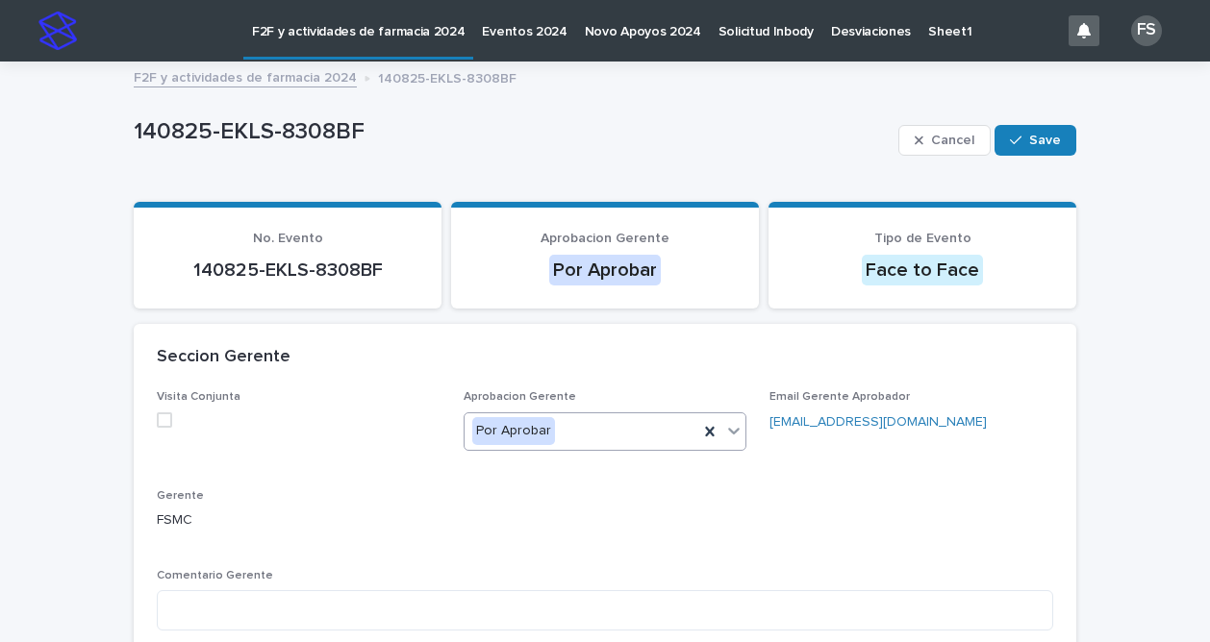
click at [731, 430] on icon at bounding box center [733, 430] width 19 height 19
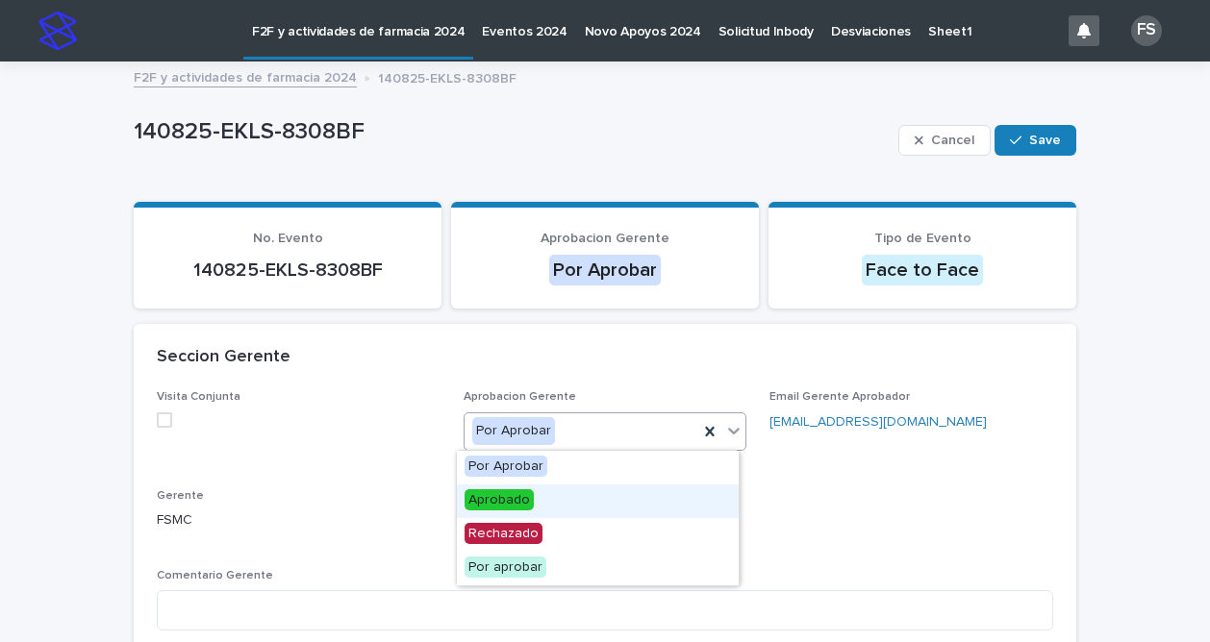
click at [519, 497] on span "Aprobado" at bounding box center [498, 499] width 69 height 21
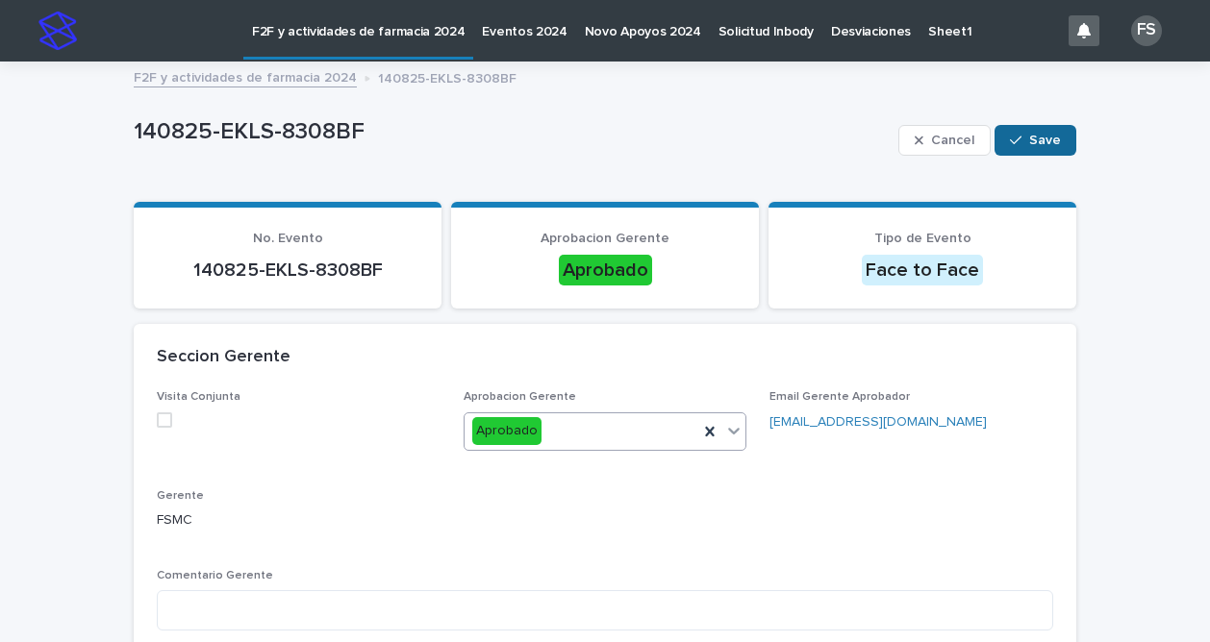
click at [1033, 141] on span "Save" at bounding box center [1045, 140] width 32 height 13
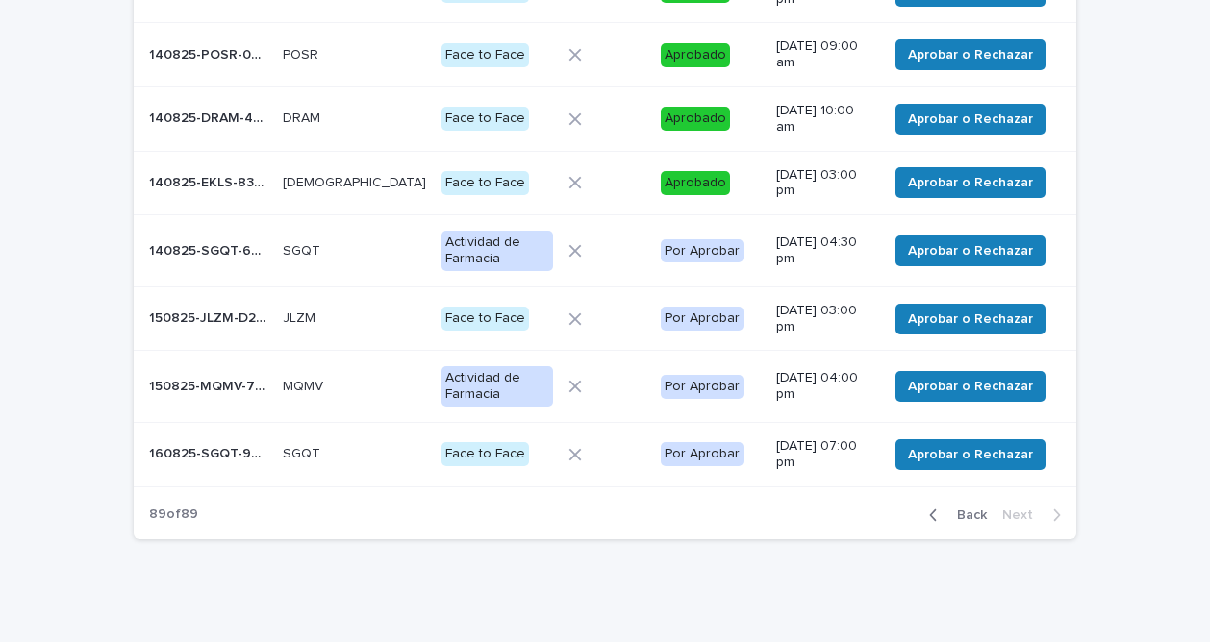
scroll to position [348, 0]
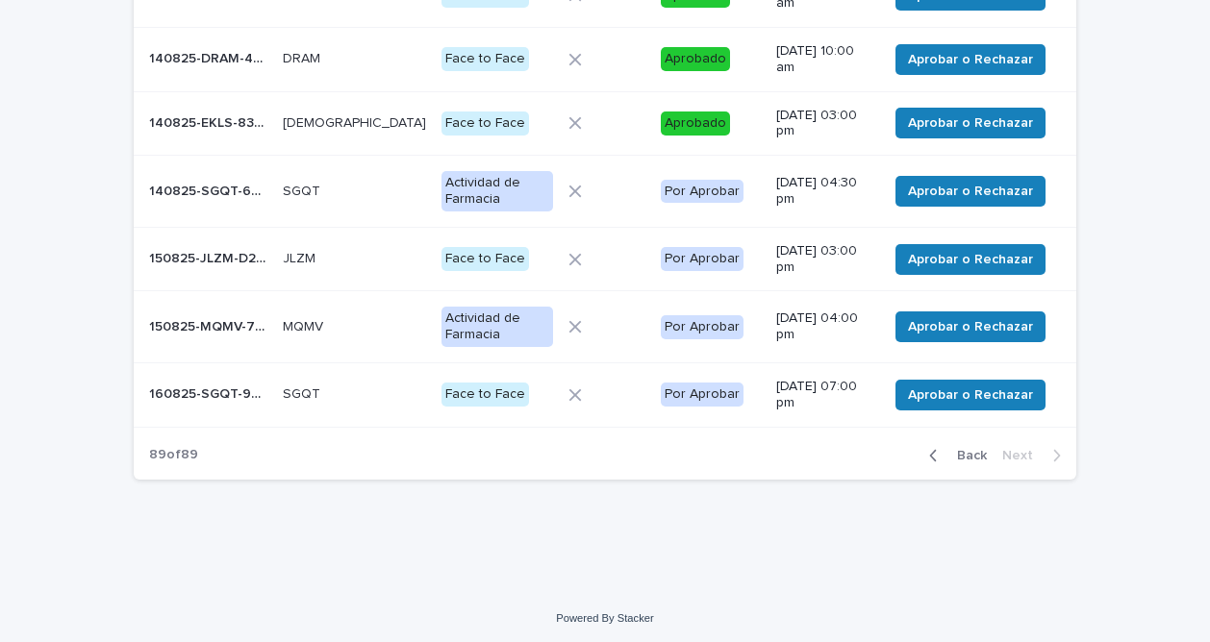
click at [190, 180] on p "140825-SGQT-6EEB56" at bounding box center [210, 190] width 122 height 20
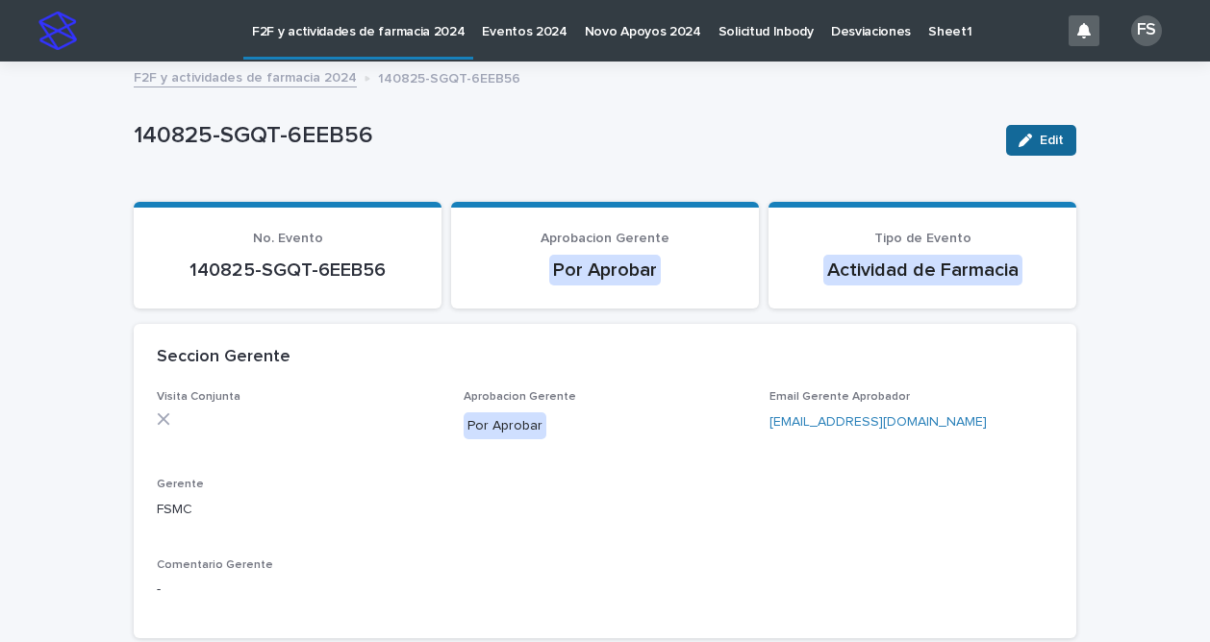
click at [1039, 142] on span "Edit" at bounding box center [1051, 140] width 24 height 13
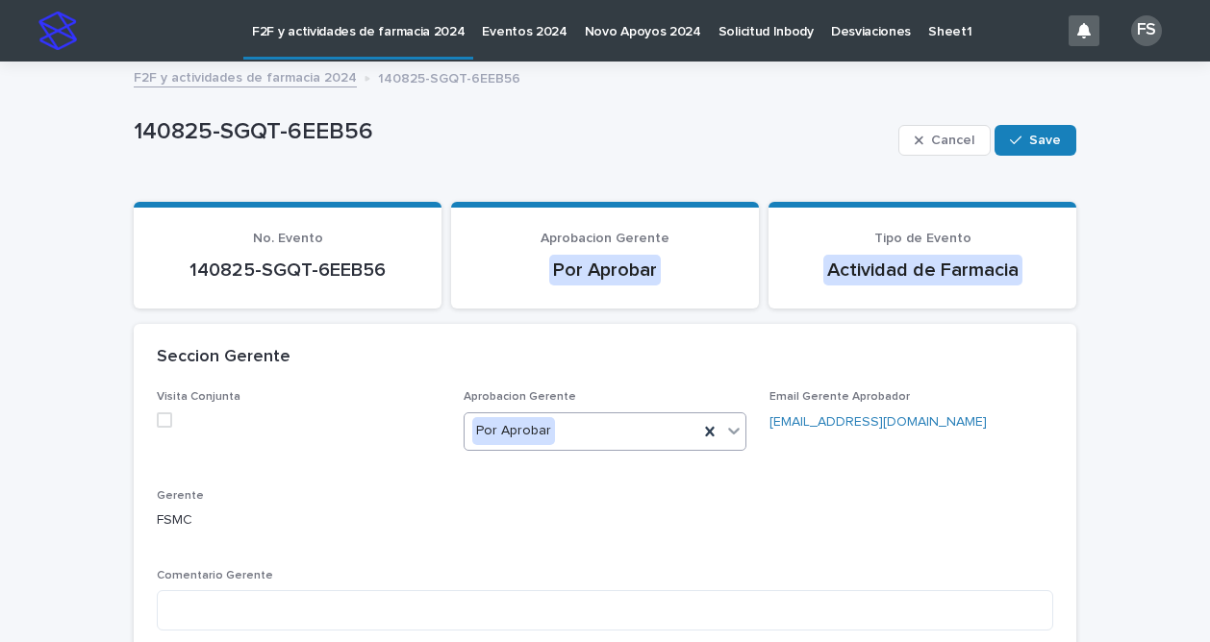
click at [727, 430] on icon at bounding box center [733, 430] width 19 height 19
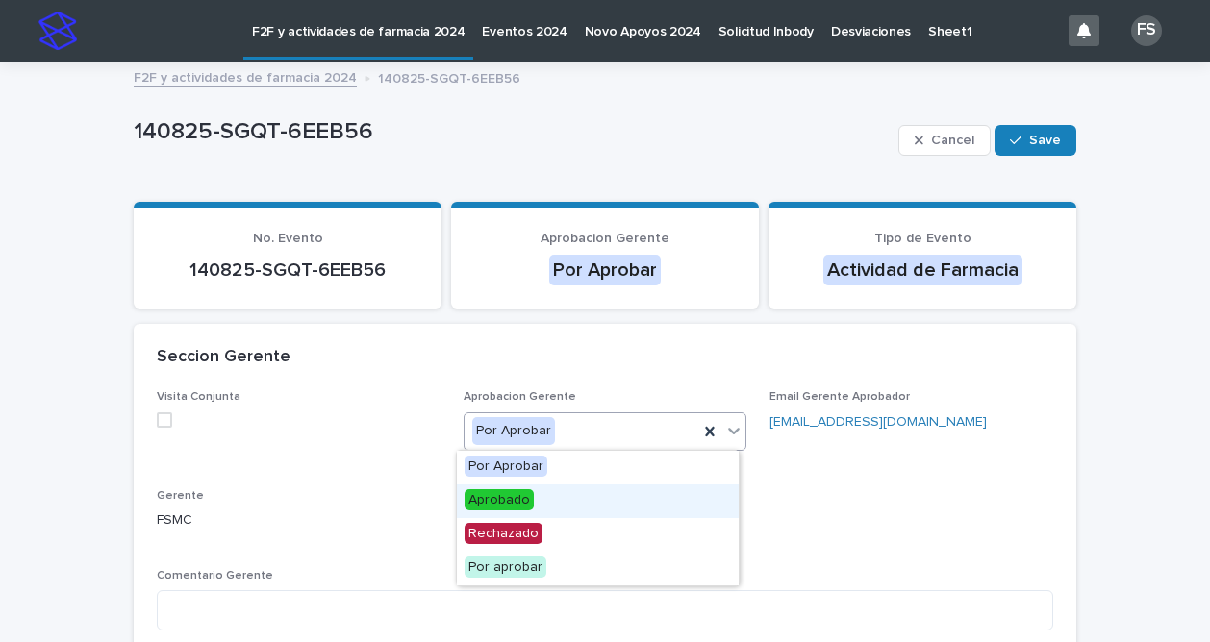
click at [503, 502] on span "Aprobado" at bounding box center [498, 499] width 69 height 21
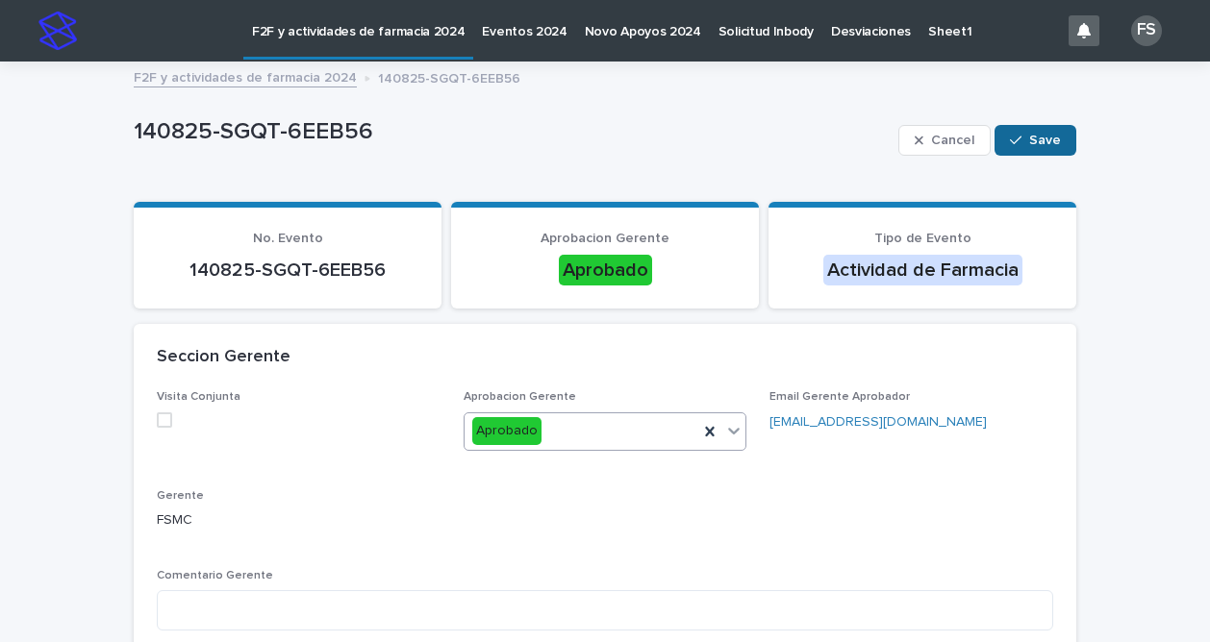
click at [1031, 130] on button "Save" at bounding box center [1035, 140] width 82 height 31
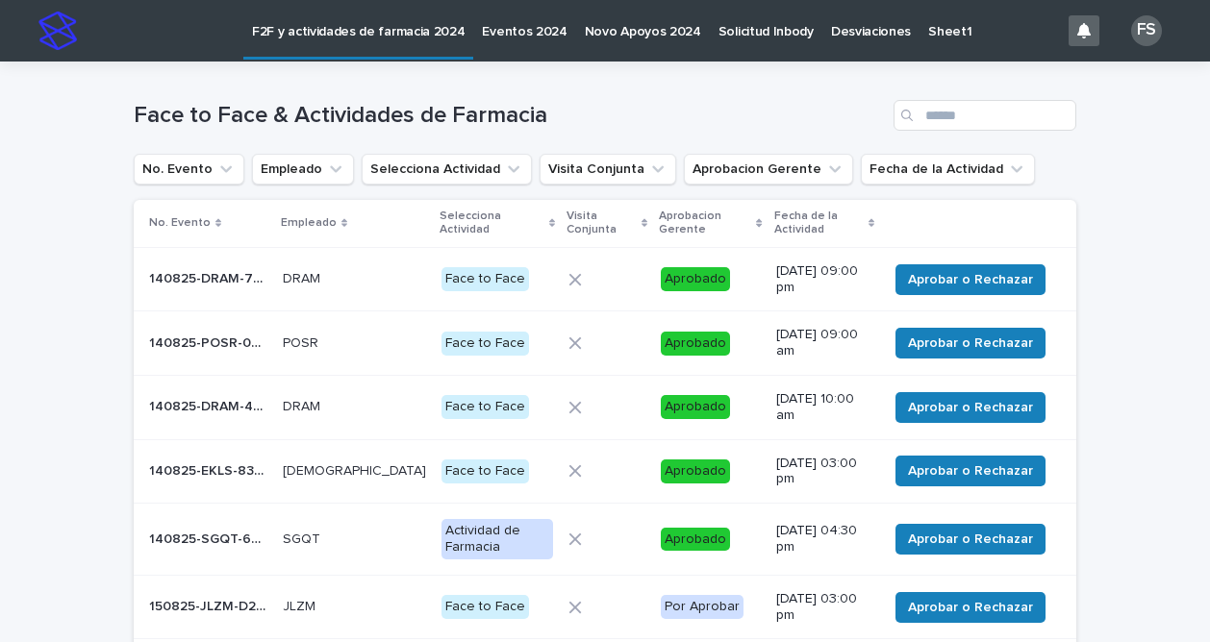
click at [218, 595] on p "150825-JLZM-D2E06F" at bounding box center [210, 605] width 122 height 20
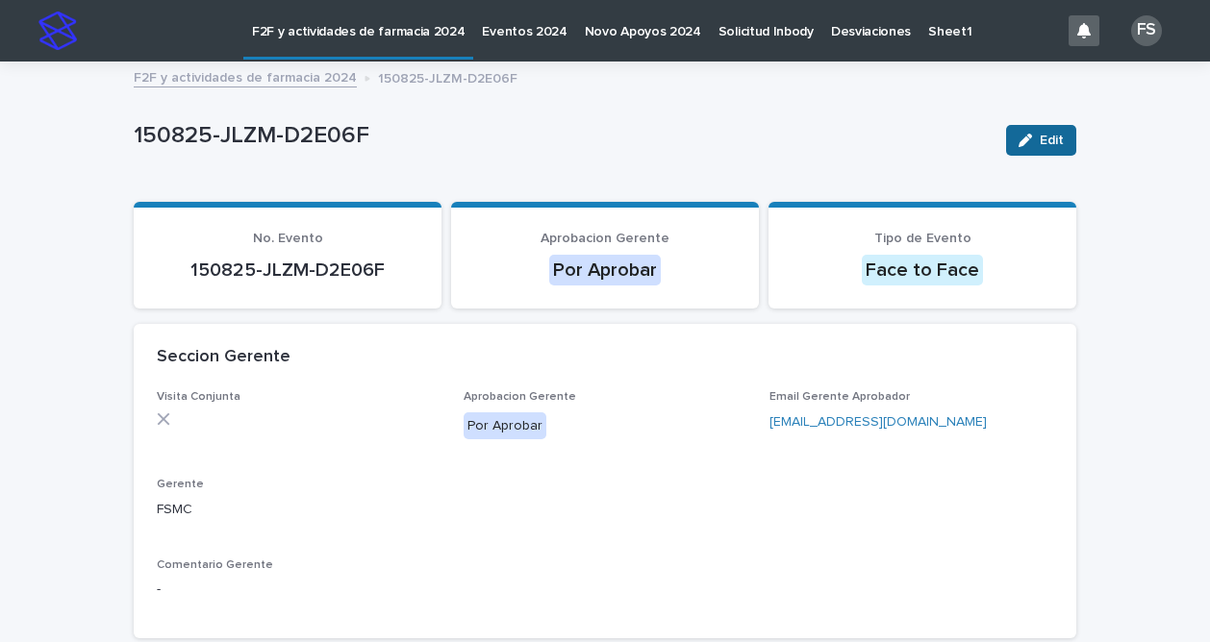
click at [1040, 134] on span "Edit" at bounding box center [1051, 140] width 24 height 13
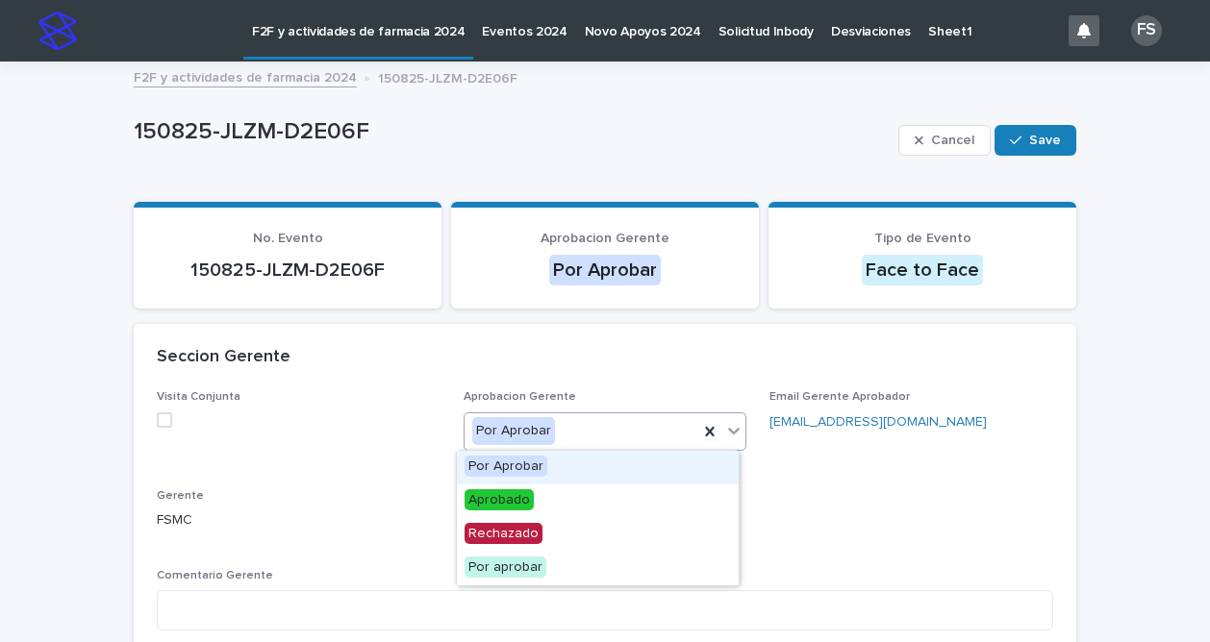
click at [727, 437] on icon at bounding box center [733, 430] width 19 height 19
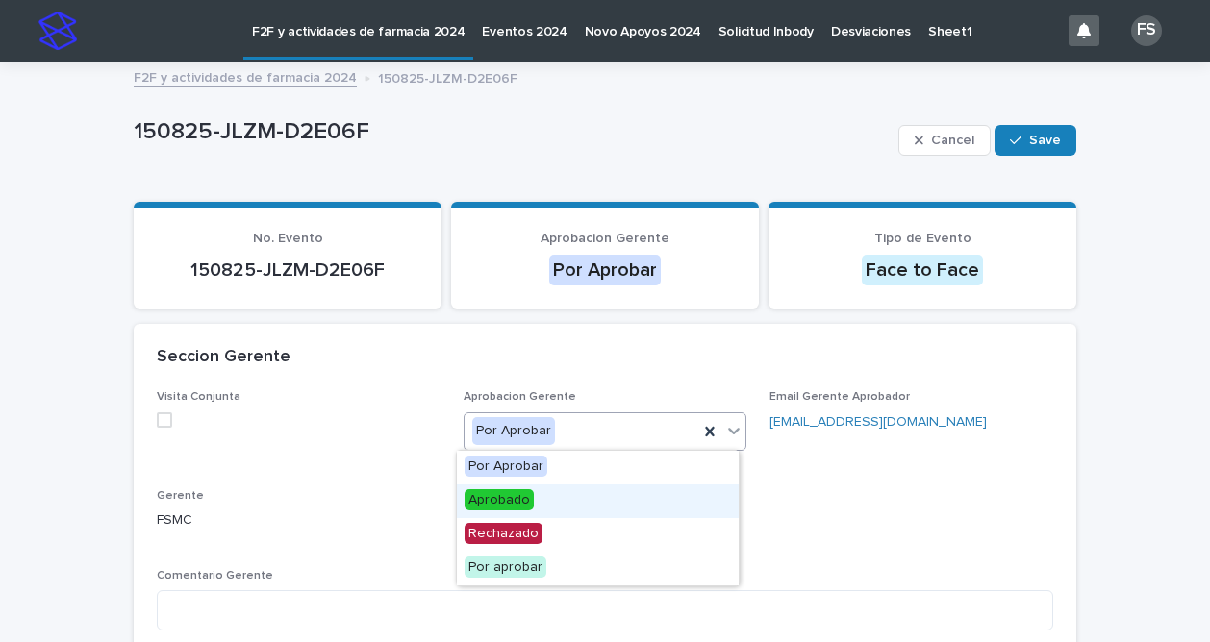
click at [513, 504] on span "Aprobado" at bounding box center [498, 499] width 69 height 21
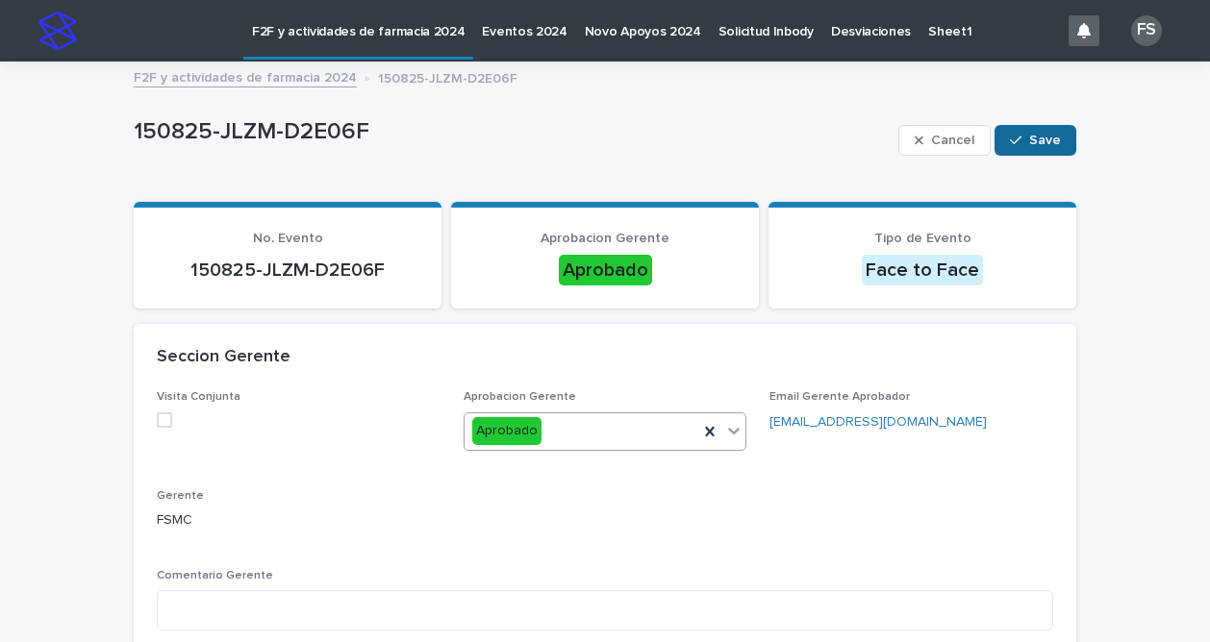
click at [1033, 131] on button "Save" at bounding box center [1035, 140] width 82 height 31
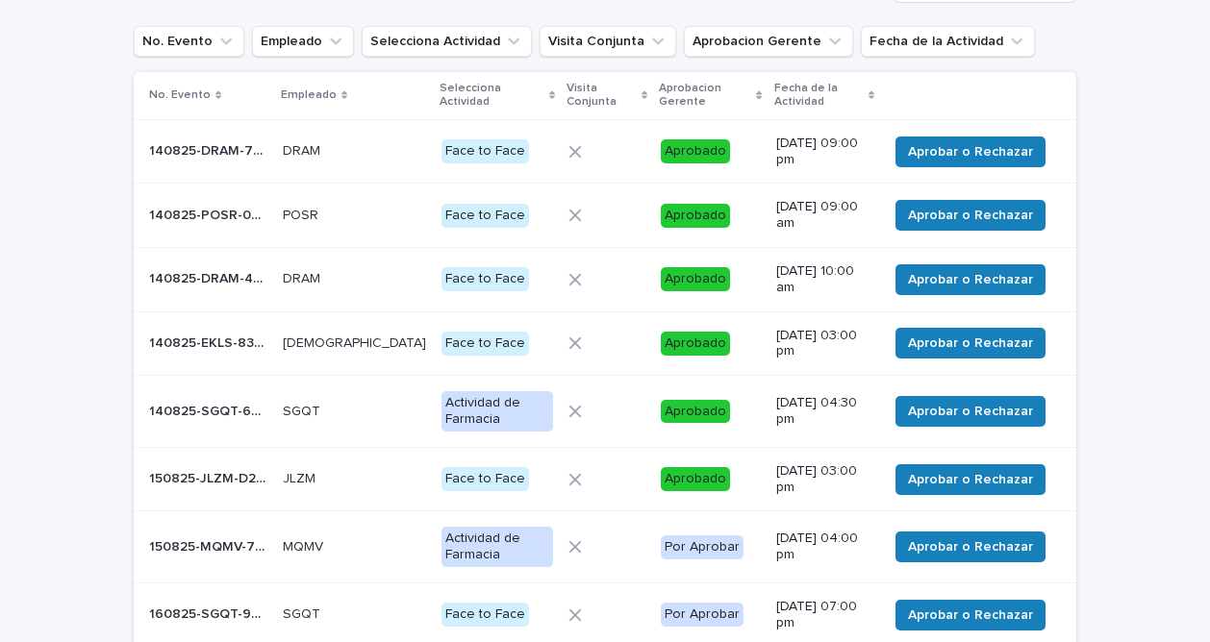
scroll to position [261, 0]
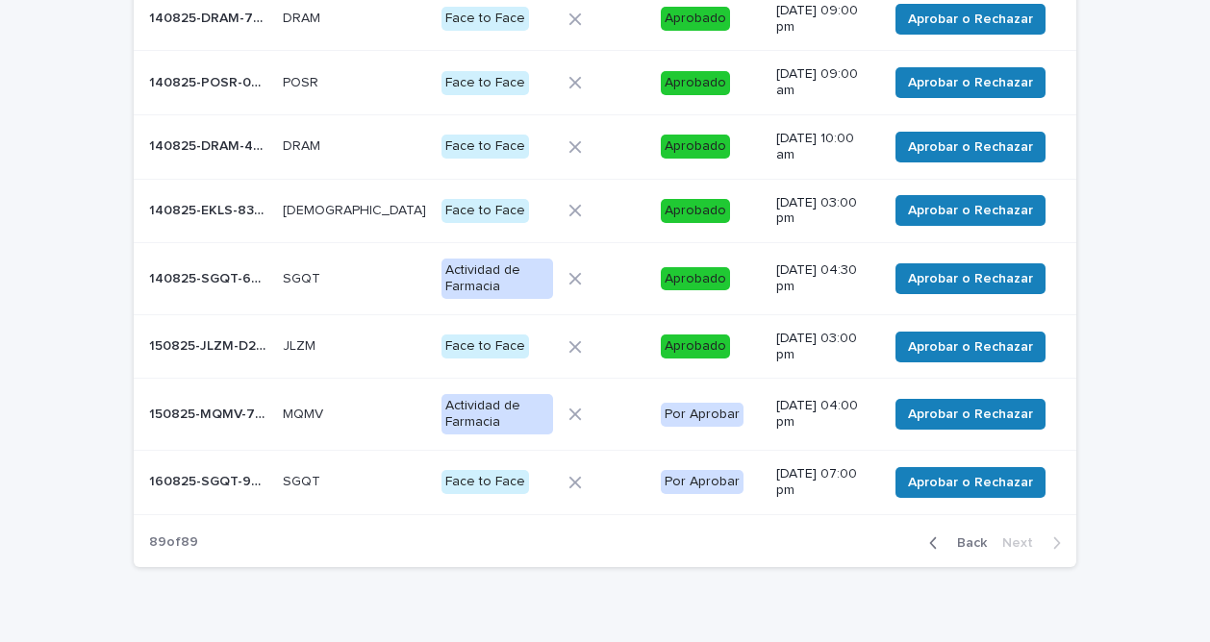
click at [251, 409] on p "150825-MQMV-75848A" at bounding box center [210, 413] width 122 height 20
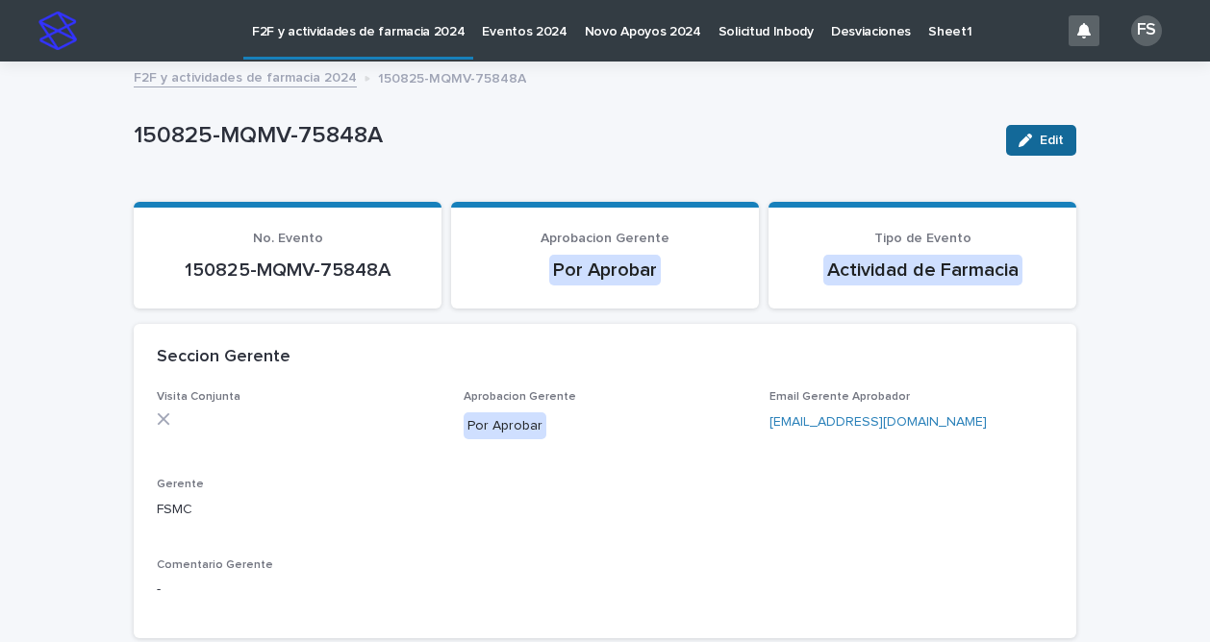
click at [1050, 134] on span "Edit" at bounding box center [1051, 140] width 24 height 13
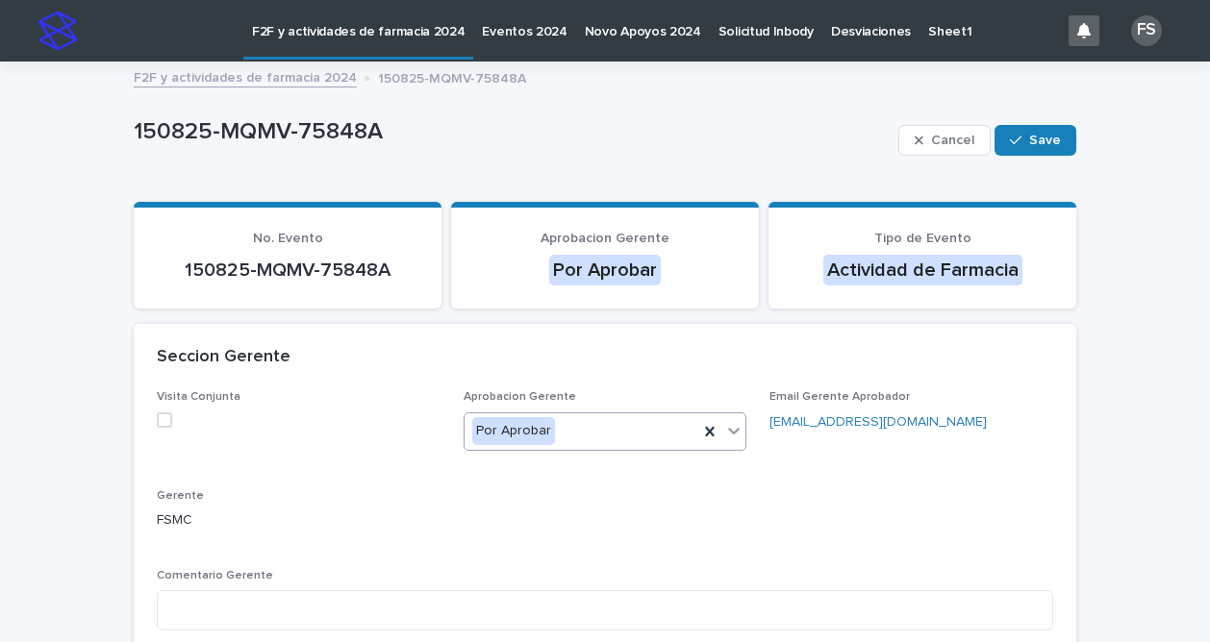
click at [731, 438] on icon at bounding box center [733, 430] width 19 height 19
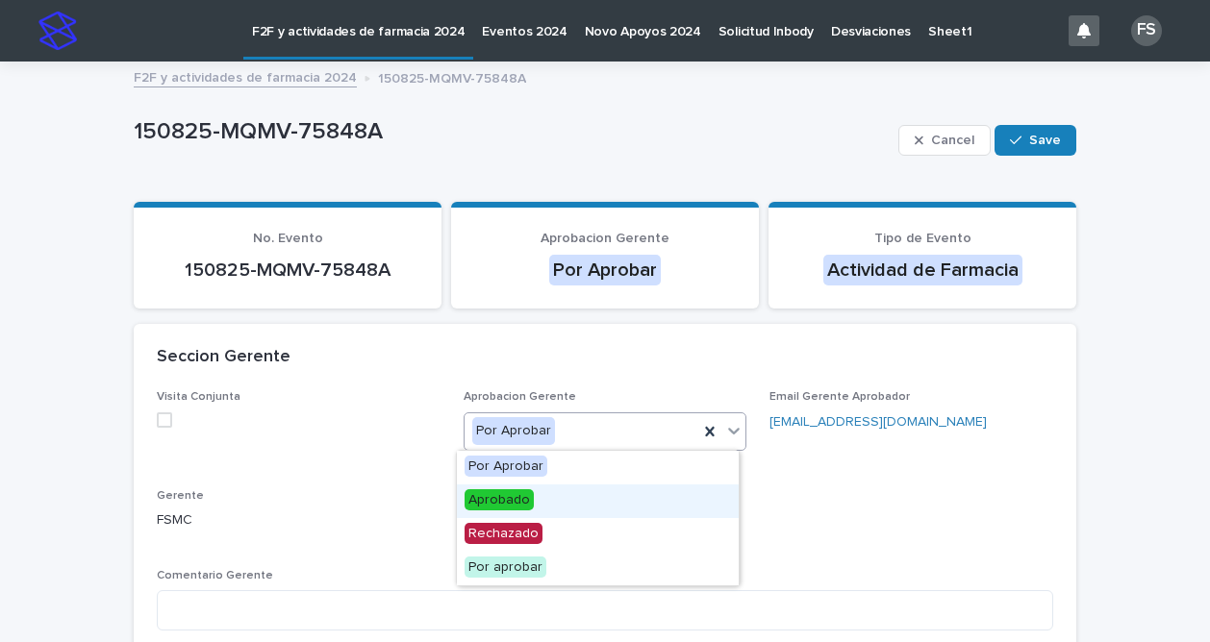
click at [502, 499] on span "Aprobado" at bounding box center [498, 499] width 69 height 21
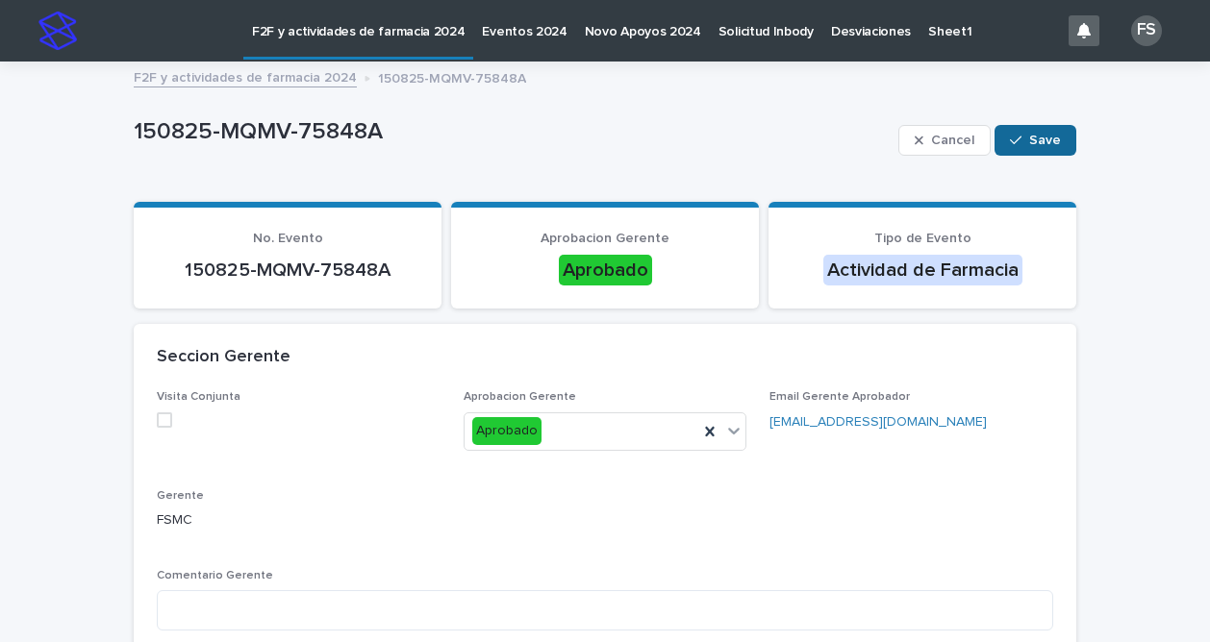
click at [1030, 147] on button "Save" at bounding box center [1035, 140] width 82 height 31
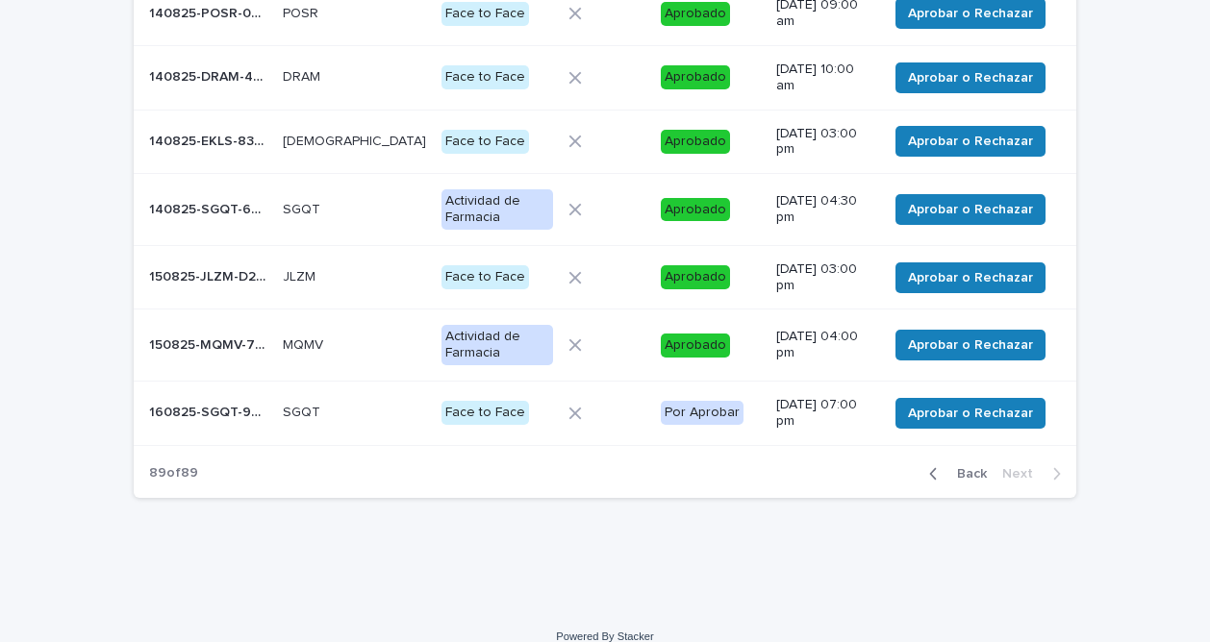
scroll to position [337, 0]
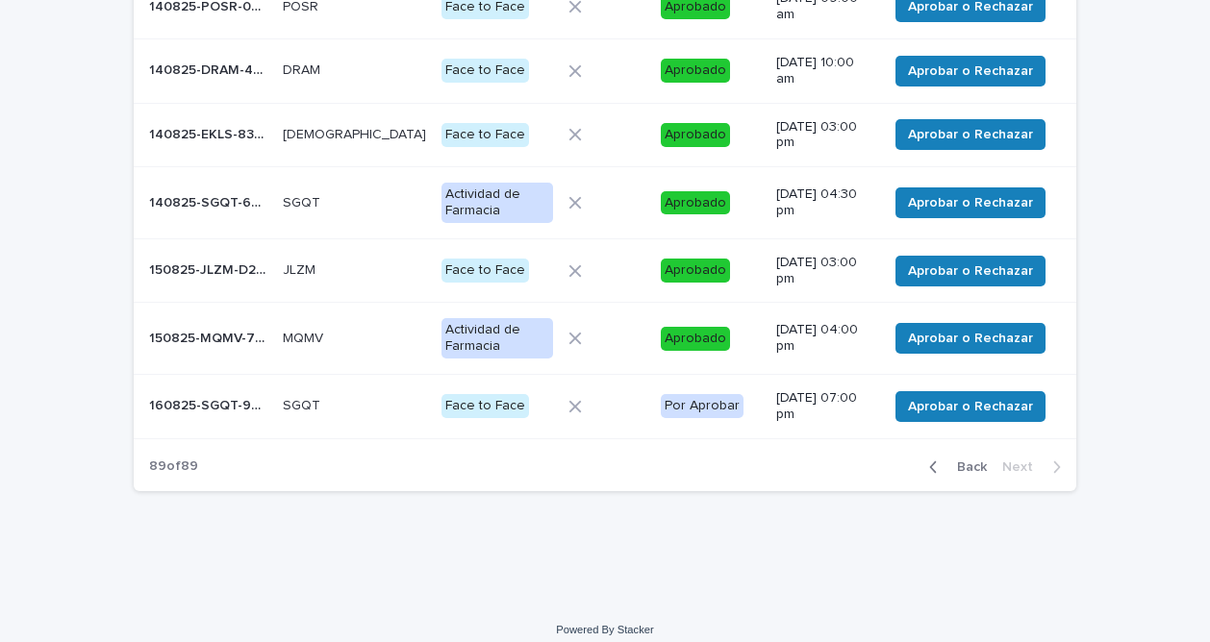
click at [218, 403] on p "160825-SGQT-99CDE7" at bounding box center [210, 404] width 122 height 20
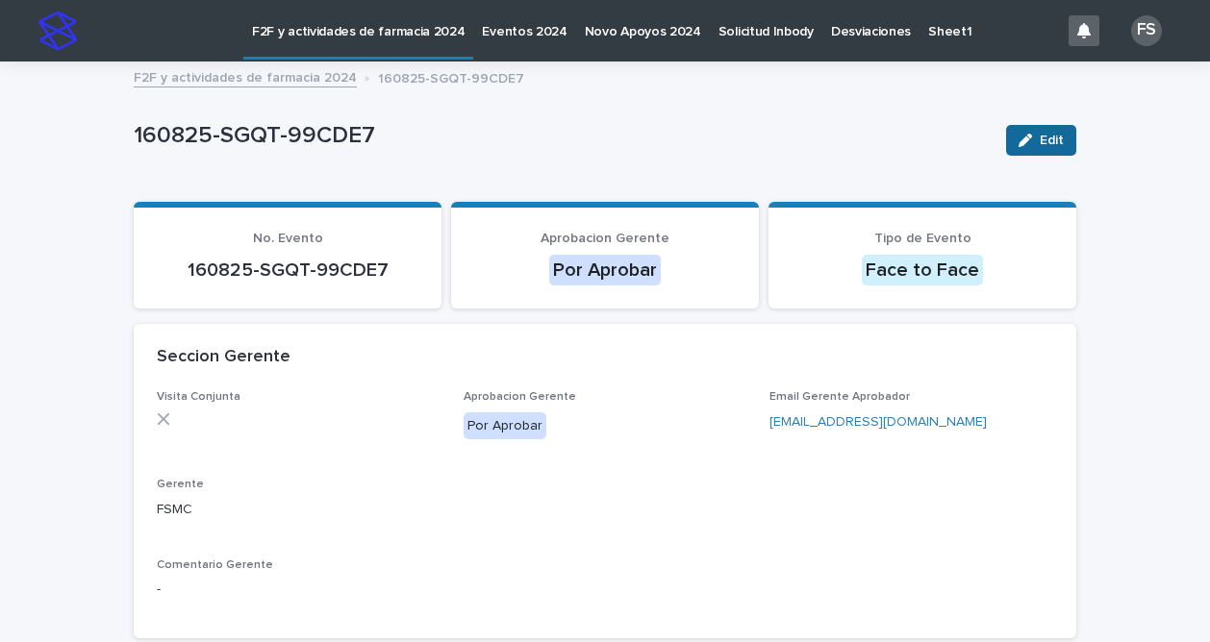
click at [1060, 142] on button "Edit" at bounding box center [1041, 140] width 70 height 31
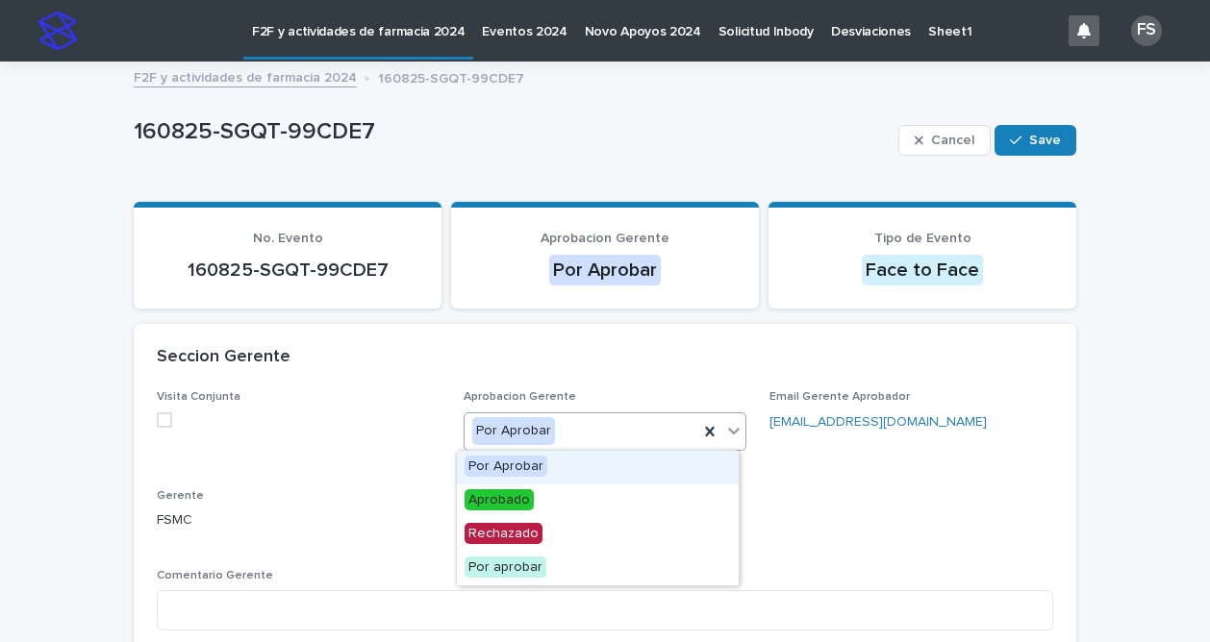
click at [727, 435] on icon at bounding box center [733, 430] width 19 height 19
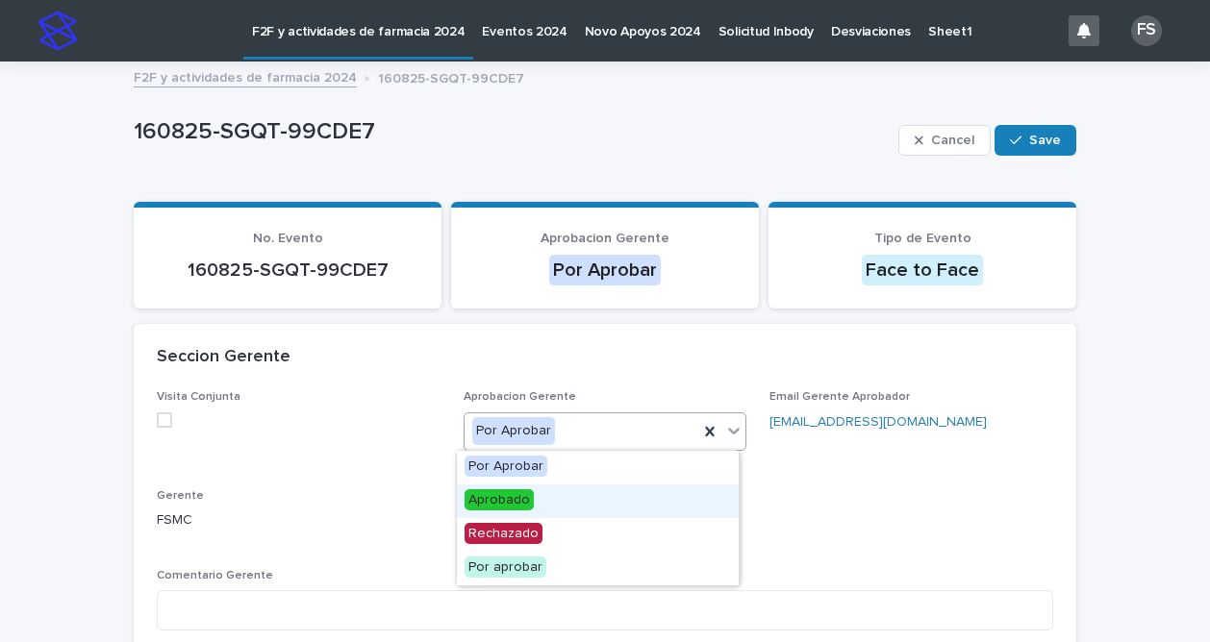
click at [471, 500] on span "Aprobado" at bounding box center [498, 499] width 69 height 21
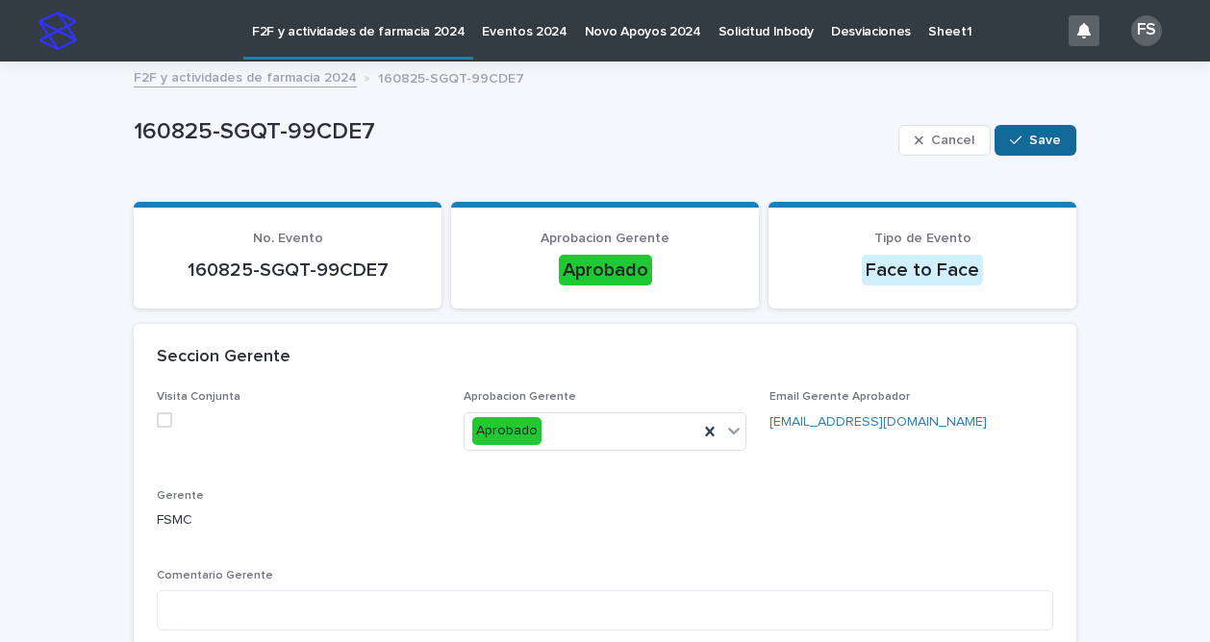
click at [1029, 141] on span "Save" at bounding box center [1045, 140] width 32 height 13
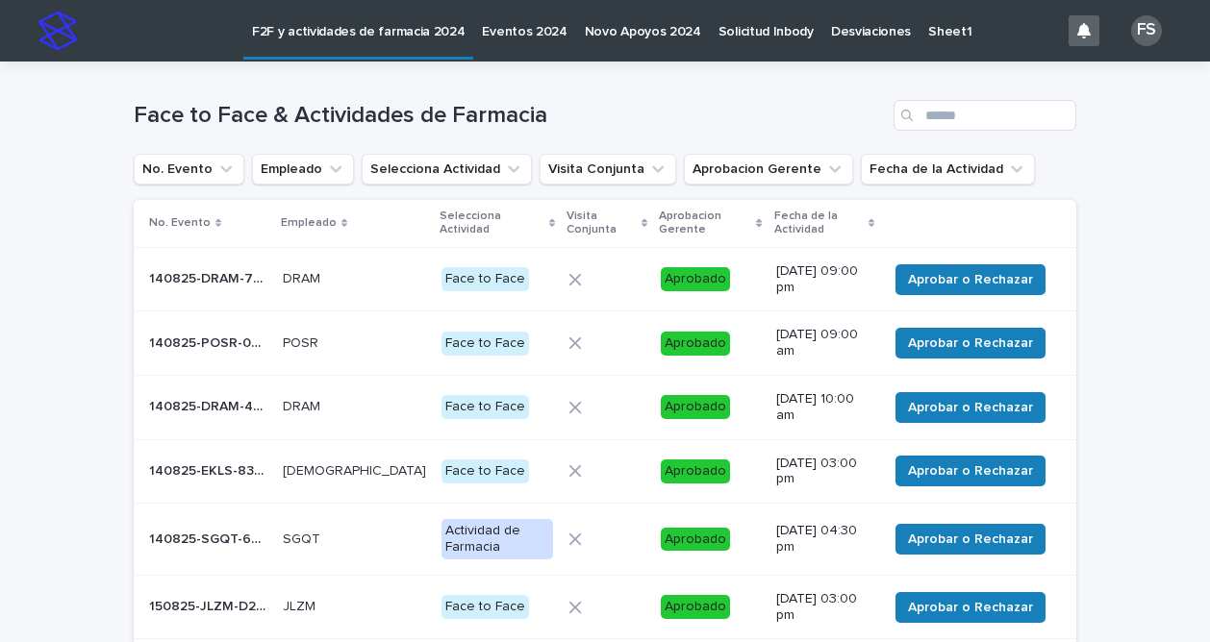
scroll to position [267, 0]
